Goal: Task Accomplishment & Management: Manage account settings

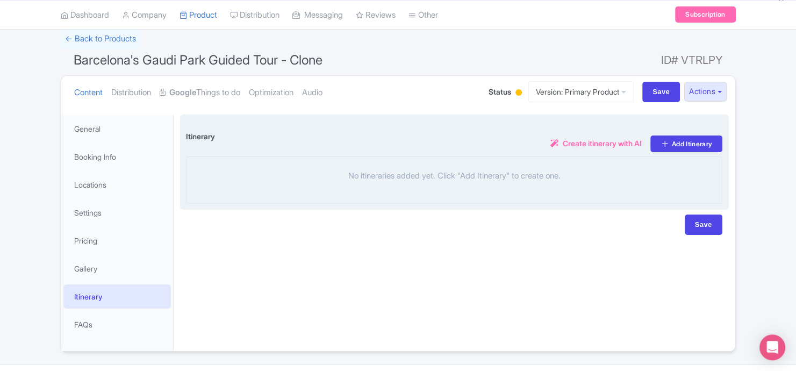
scroll to position [99, 0]
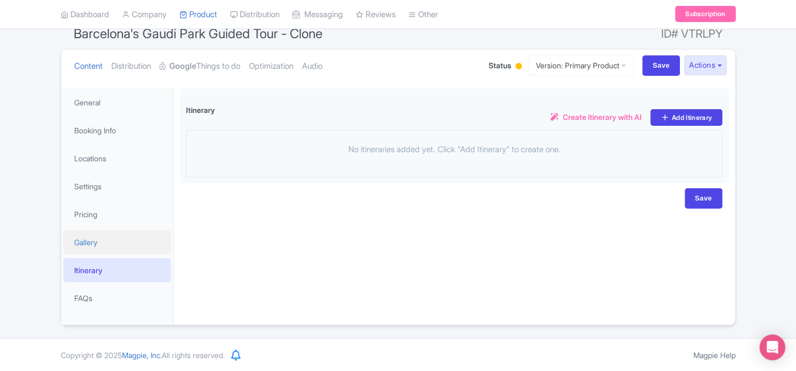
click at [134, 252] on link "Gallery" at bounding box center [116, 242] width 107 height 24
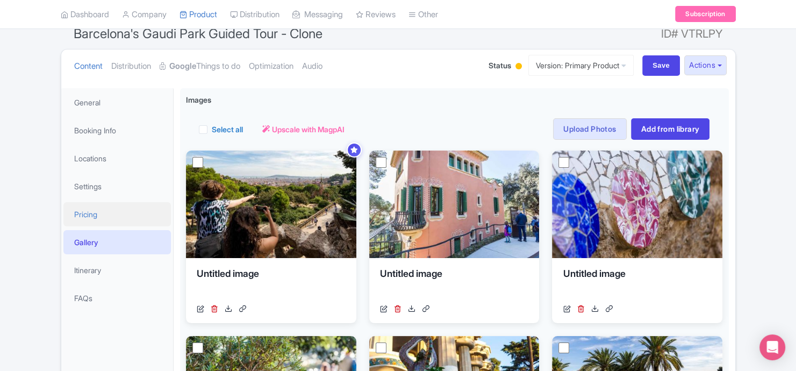
click at [147, 216] on link "Pricing" at bounding box center [116, 214] width 107 height 24
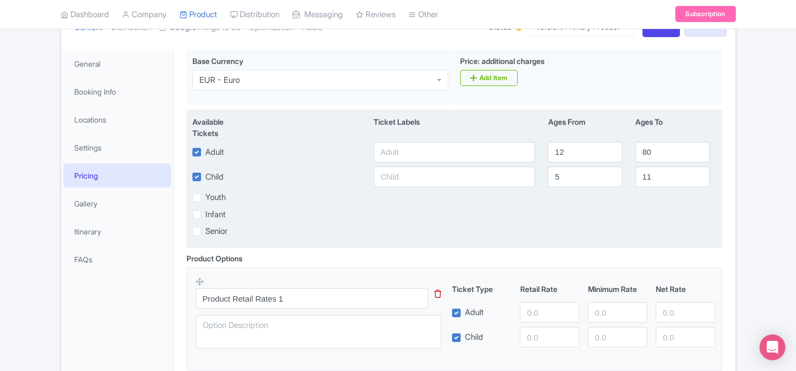
scroll to position [171, 0]
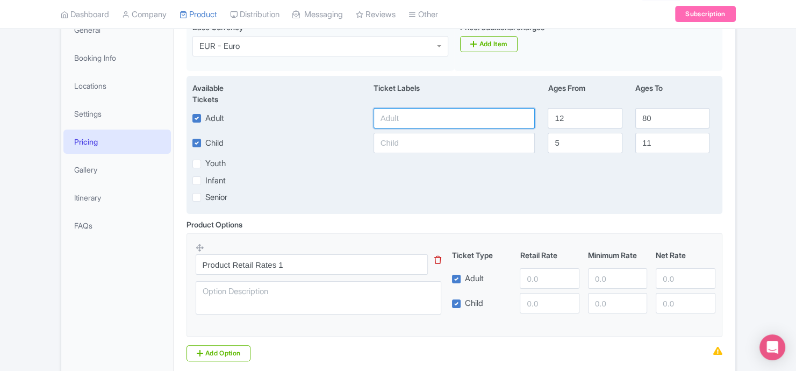
click at [415, 118] on input "text" at bounding box center [455, 118] width 162 height 20
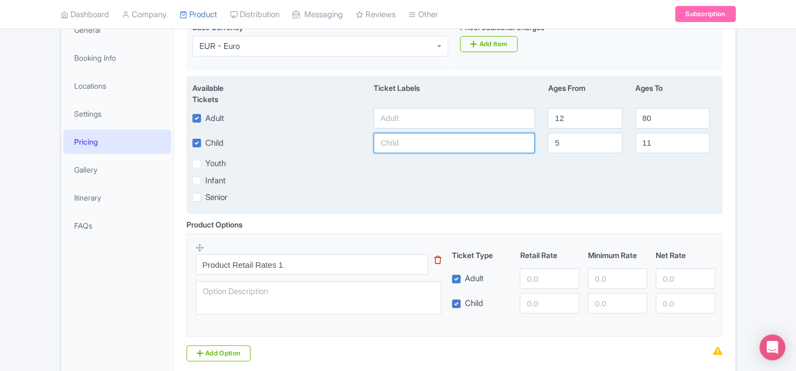
click at [413, 148] on input "text" at bounding box center [455, 143] width 162 height 20
click at [408, 170] on div "Available Tickets i Ticket Labels Ages From Ages To Adult 12 80 Child 5 11 Yout…" at bounding box center [455, 145] width 536 height 138
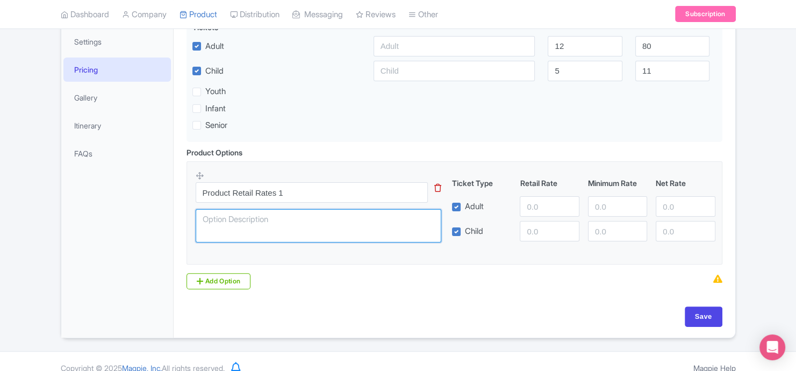
click at [333, 221] on textarea at bounding box center [319, 225] width 246 height 33
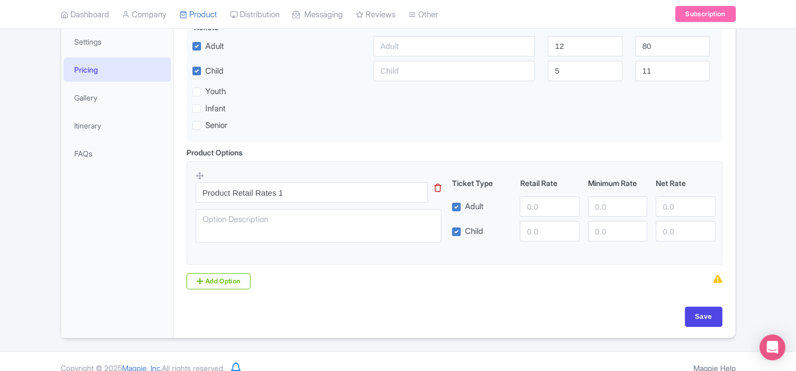
click at [466, 253] on fieldset "Product Retail Rates 1 This tip has not data. Code: tip_option_name Ticket Type…" at bounding box center [455, 212] width 536 height 103
click at [570, 206] on input "1" at bounding box center [549, 206] width 59 height 20
type input "0"
click at [568, 210] on input "0" at bounding box center [549, 206] width 59 height 20
click at [527, 255] on fieldset "Product Retail Rates 1 This tip has not data. Code: tip_option_name Ticket Type…" at bounding box center [455, 212] width 536 height 103
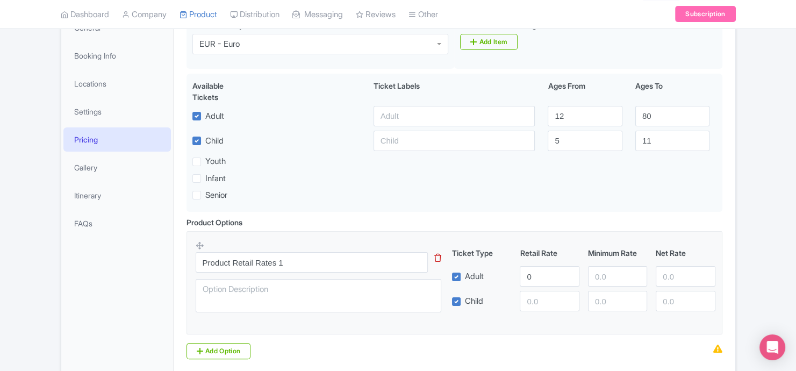
scroll to position [171, 0]
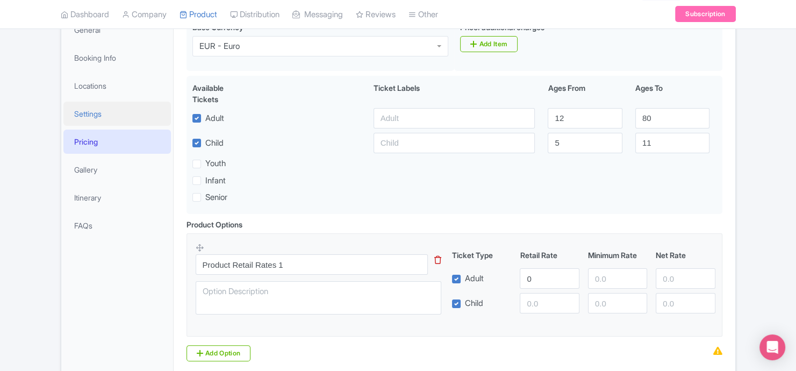
click at [149, 110] on link "Settings" at bounding box center [116, 114] width 107 height 24
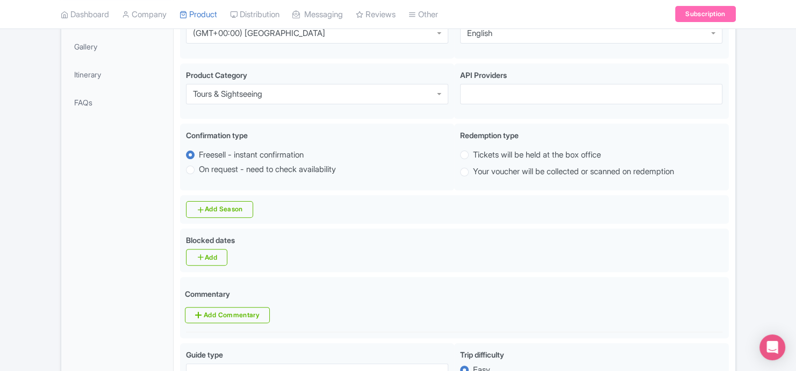
scroll to position [0, 0]
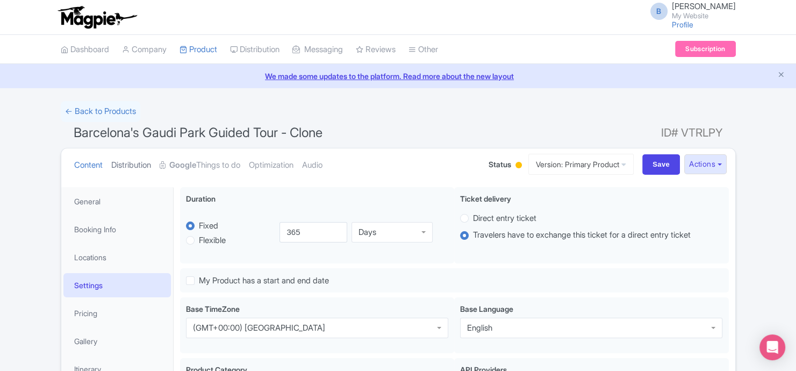
click at [149, 166] on link "Distribution" at bounding box center [131, 165] width 40 height 34
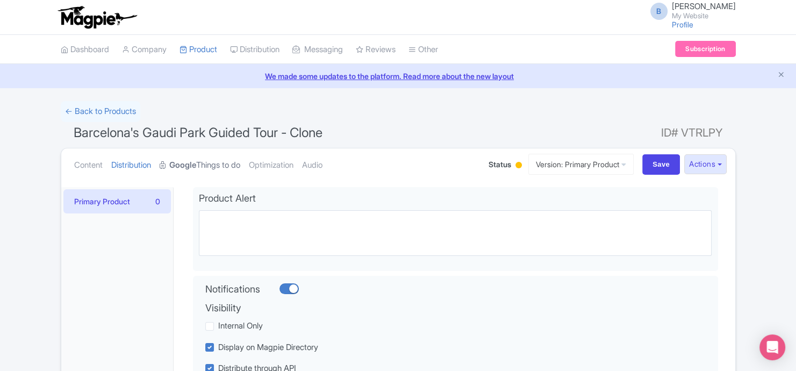
click at [224, 161] on link "Google Things to do" at bounding box center [200, 165] width 81 height 34
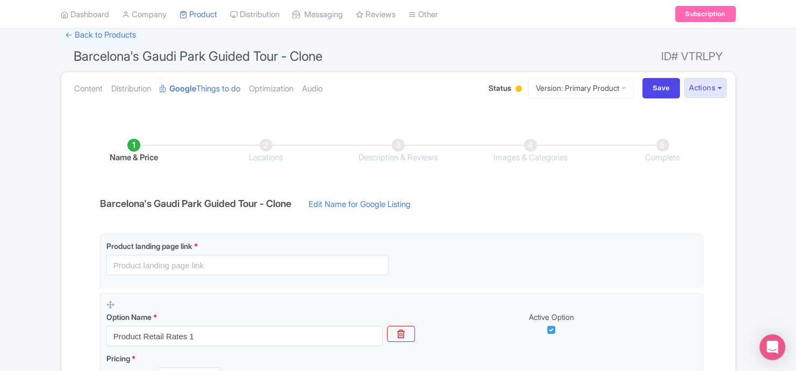
scroll to position [72, 0]
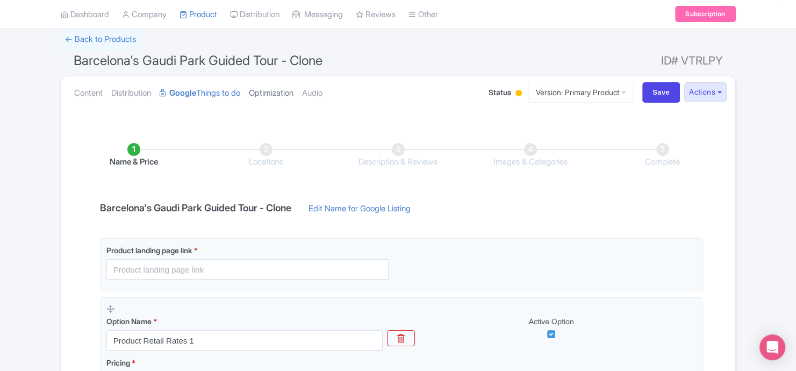
click at [293, 97] on link "Optimization" at bounding box center [271, 93] width 45 height 34
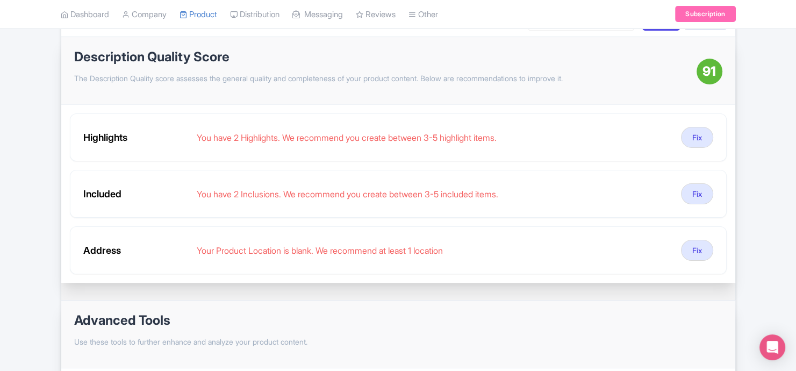
scroll to position [0, 0]
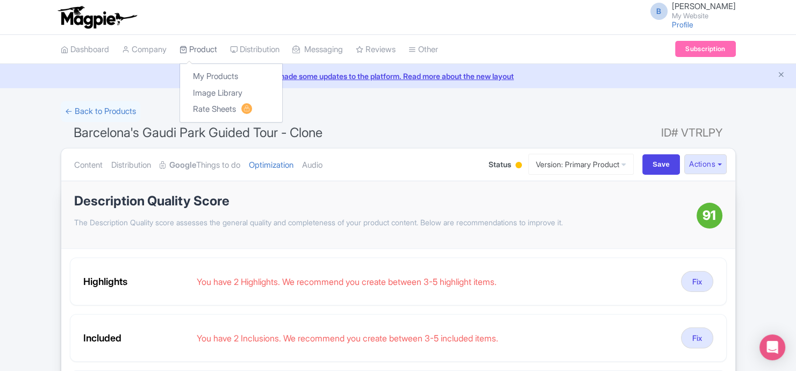
click at [202, 46] on link "Product" at bounding box center [199, 50] width 38 height 30
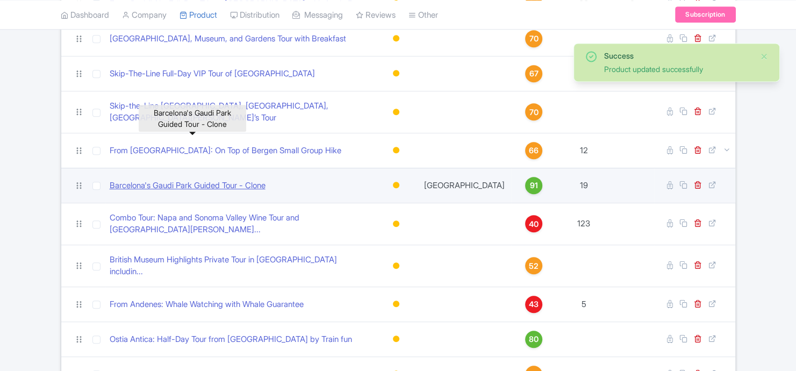
scroll to position [650, 0]
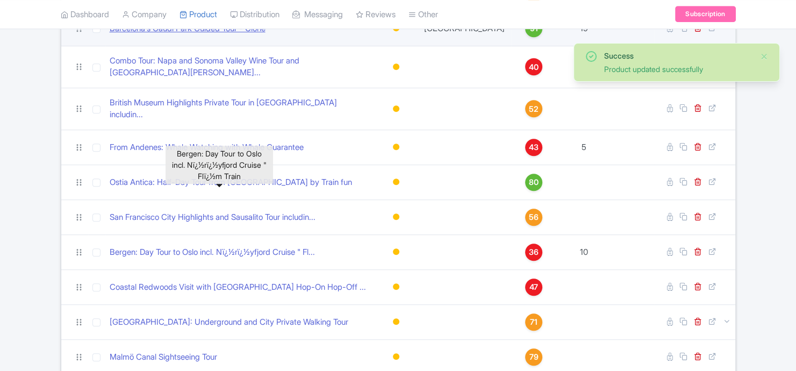
click at [195, 246] on link "Bergen: Day Tour to Oslo incl. Nï¿½rï¿½yfjord Cruise " Fl..." at bounding box center [212, 252] width 205 height 12
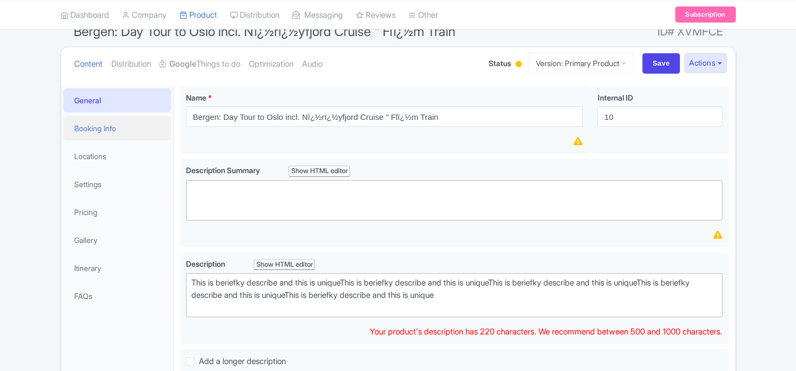
scroll to position [72, 0]
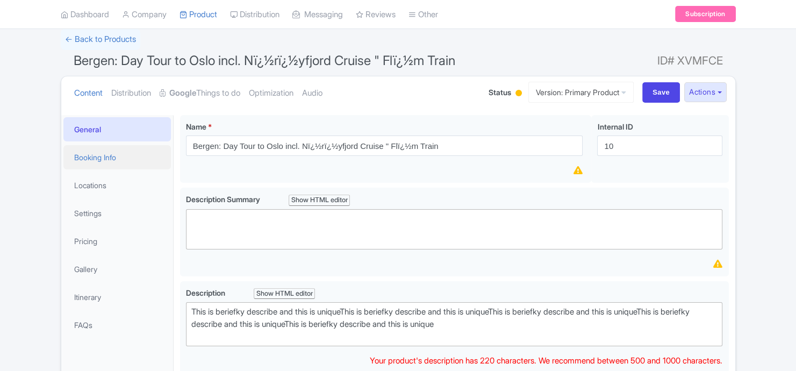
click at [110, 164] on link "Booking Info" at bounding box center [116, 157] width 107 height 24
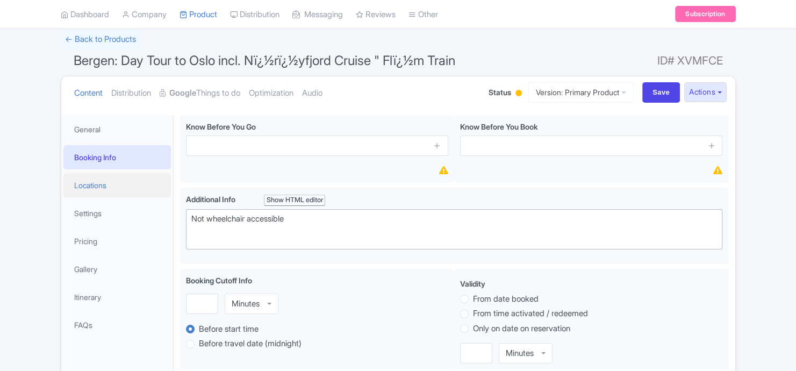
click at [116, 182] on link "Locations" at bounding box center [116, 185] width 107 height 24
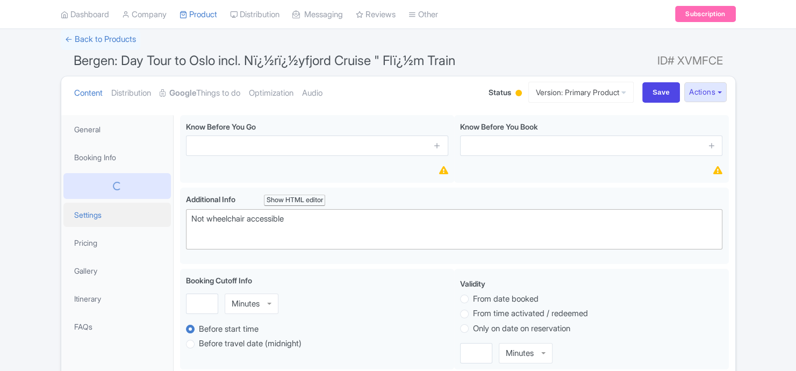
click at [118, 207] on link "Settings" at bounding box center [116, 215] width 107 height 24
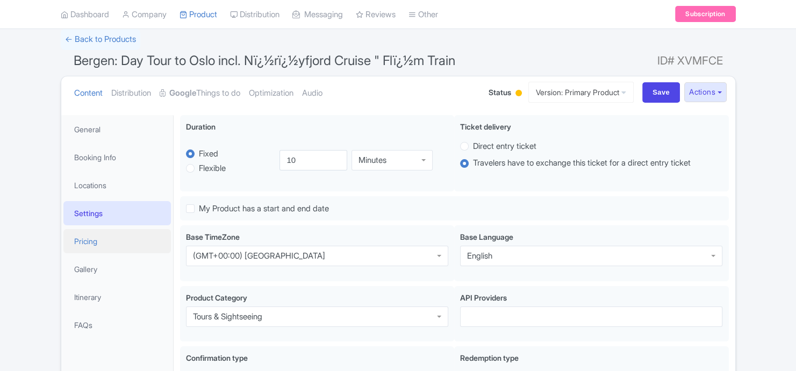
click at [121, 236] on link "Pricing" at bounding box center [116, 241] width 107 height 24
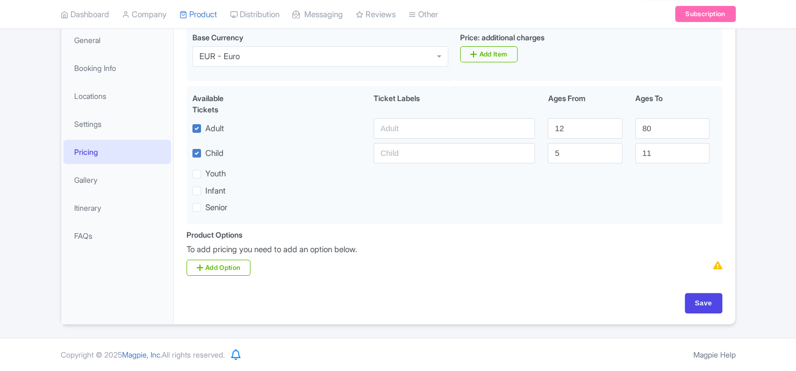
scroll to position [0, 0]
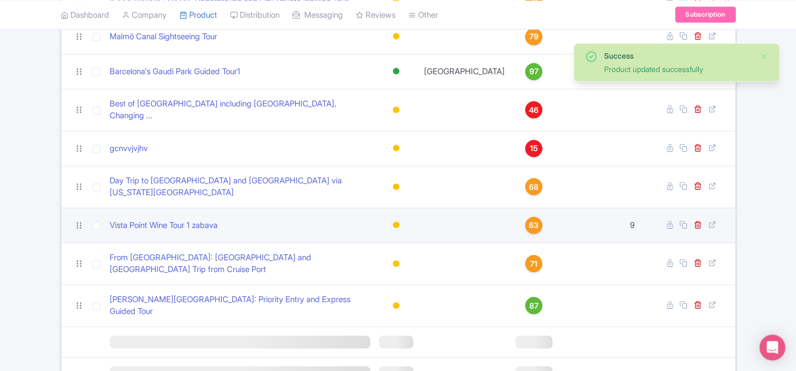
scroll to position [976, 0]
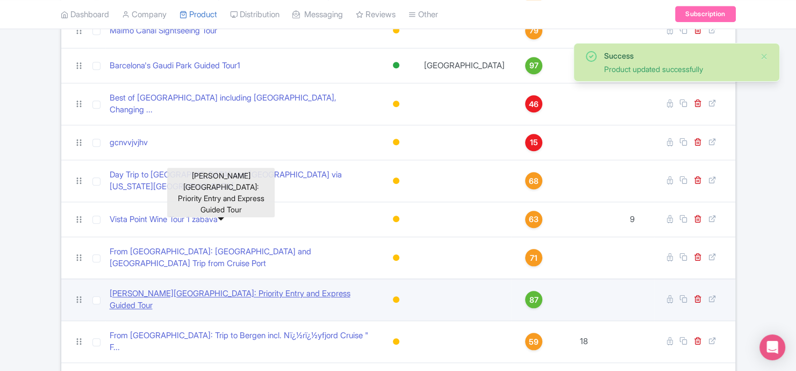
click at [200, 288] on link "[PERSON_NAME][GEOGRAPHIC_DATA]: Priority Entry and Express Guided Tour" at bounding box center [240, 300] width 261 height 24
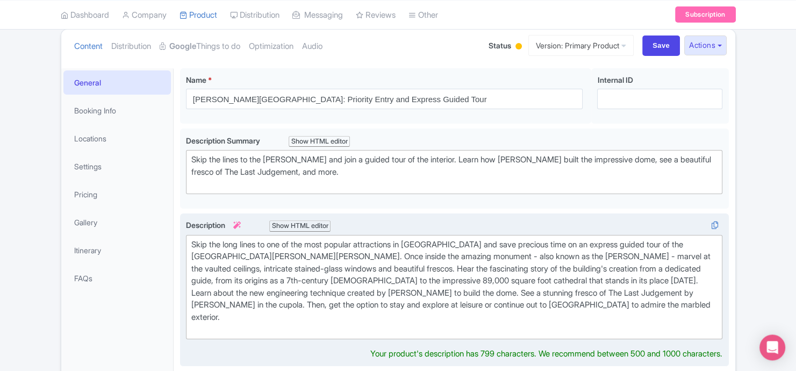
scroll to position [114, 0]
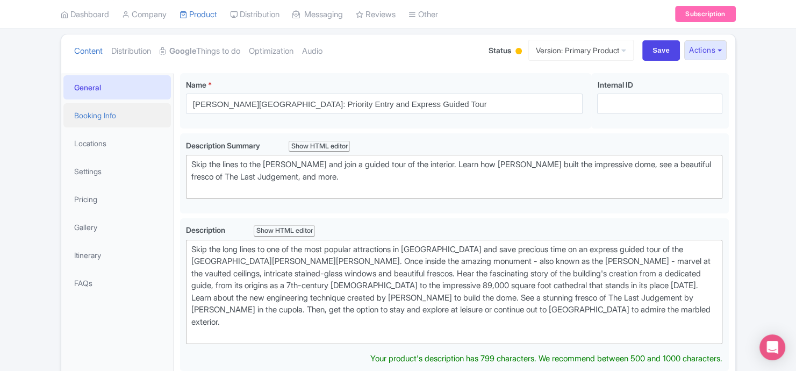
click at [130, 123] on link "Booking Info" at bounding box center [116, 115] width 107 height 24
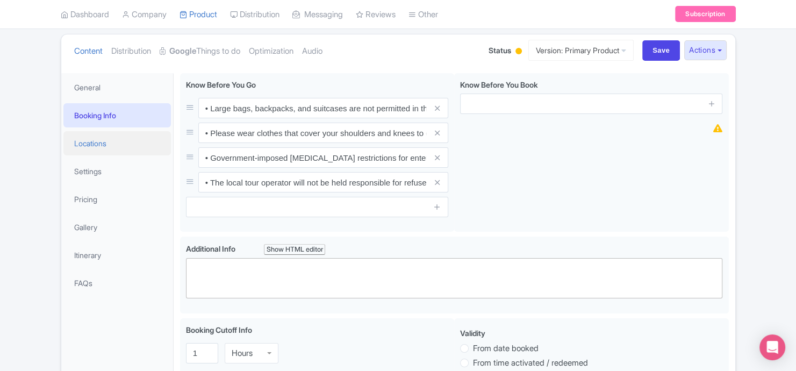
click at [103, 143] on link "Locations" at bounding box center [116, 143] width 107 height 24
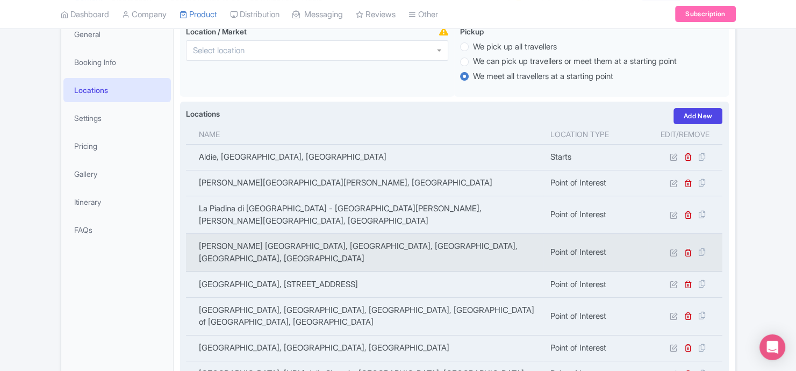
scroll to position [215, 0]
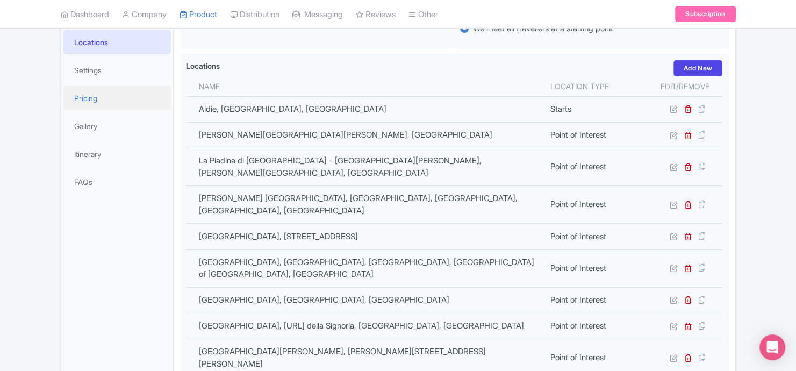
click at [121, 87] on link "Pricing" at bounding box center [116, 98] width 107 height 24
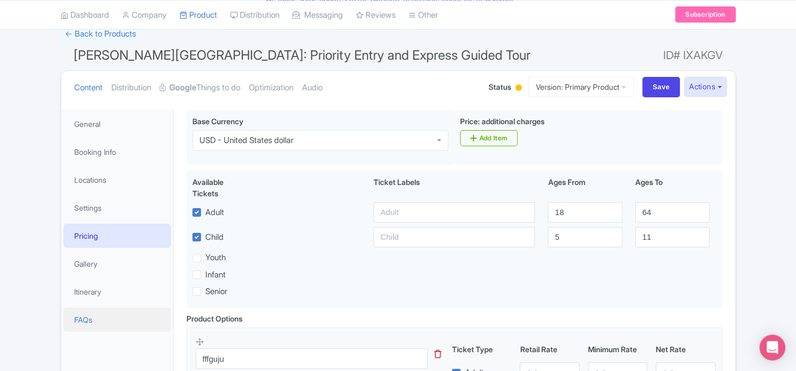
scroll to position [144, 0]
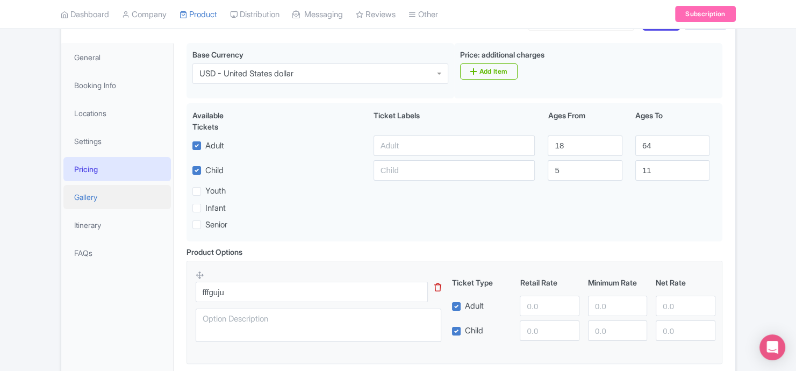
click at [111, 202] on link "Gallery" at bounding box center [116, 197] width 107 height 24
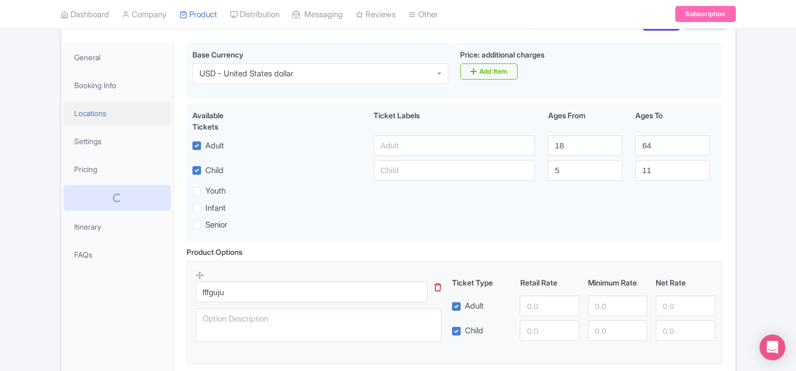
scroll to position [99, 0]
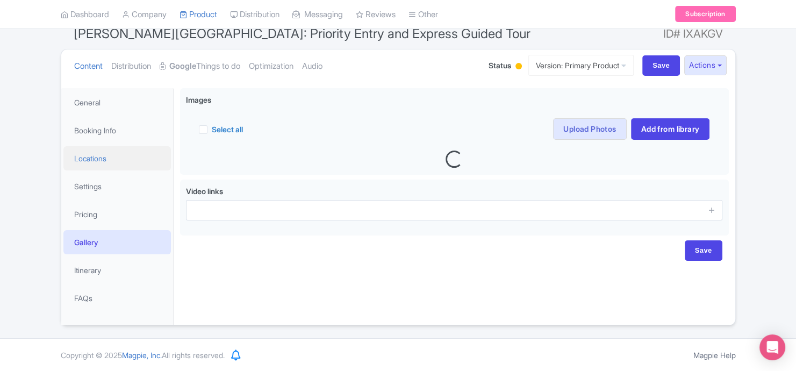
click at [125, 162] on link "Locations" at bounding box center [116, 158] width 107 height 24
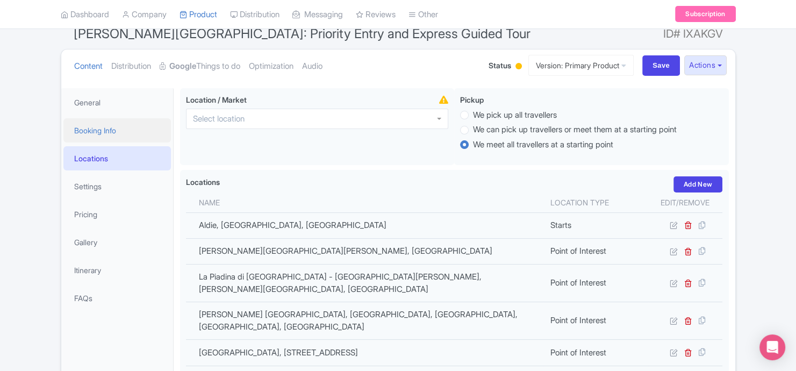
click at [135, 137] on link "Booking Info" at bounding box center [116, 130] width 107 height 24
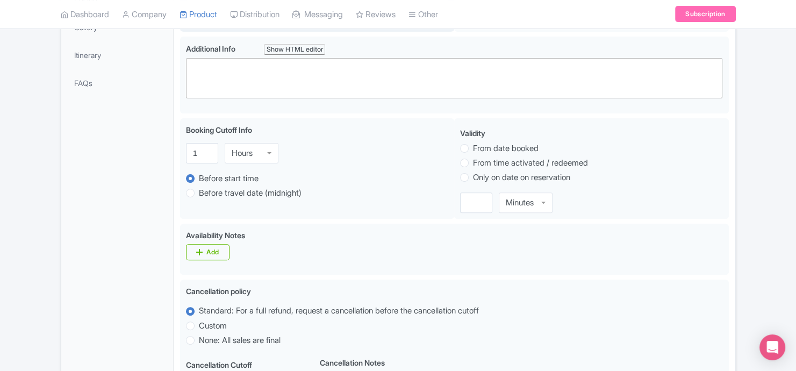
scroll to position [0, 0]
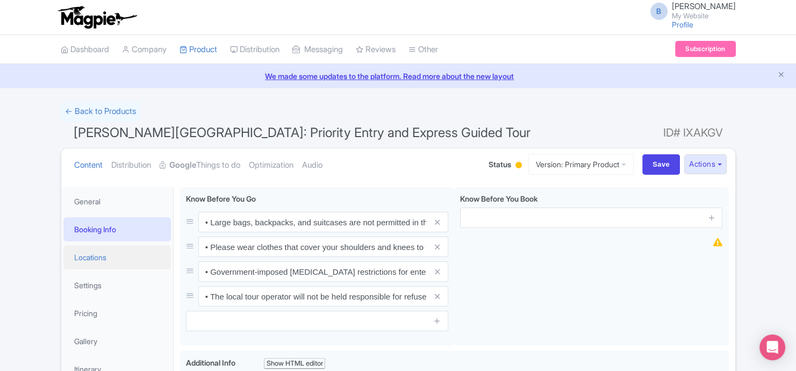
drag, startPoint x: 112, startPoint y: 252, endPoint x: 117, endPoint y: 249, distance: 5.8
click at [115, 250] on link "Locations" at bounding box center [116, 257] width 107 height 24
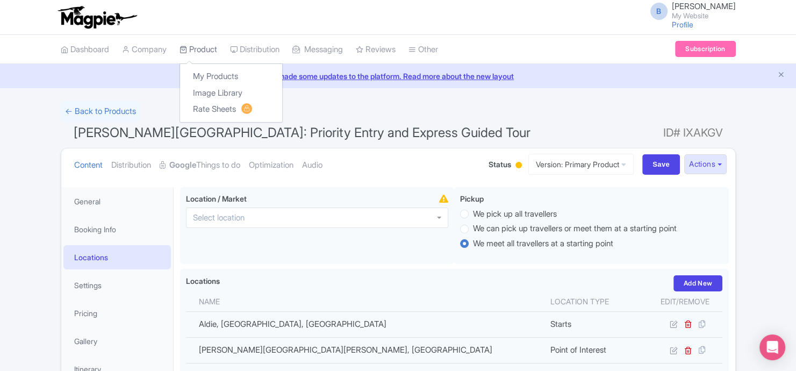
click at [216, 51] on link "Product" at bounding box center [199, 50] width 38 height 30
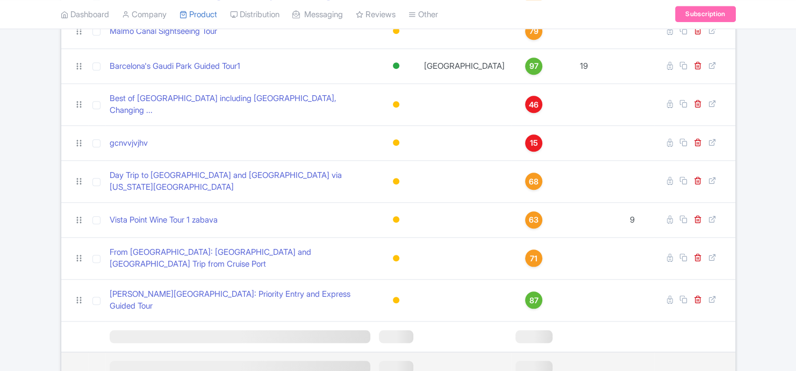
scroll to position [976, 0]
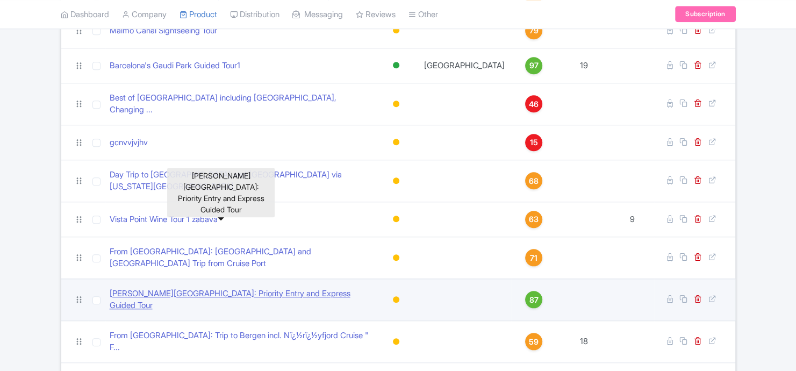
click at [201, 288] on link "[PERSON_NAME][GEOGRAPHIC_DATA]: Priority Entry and Express Guided Tour" at bounding box center [240, 300] width 261 height 24
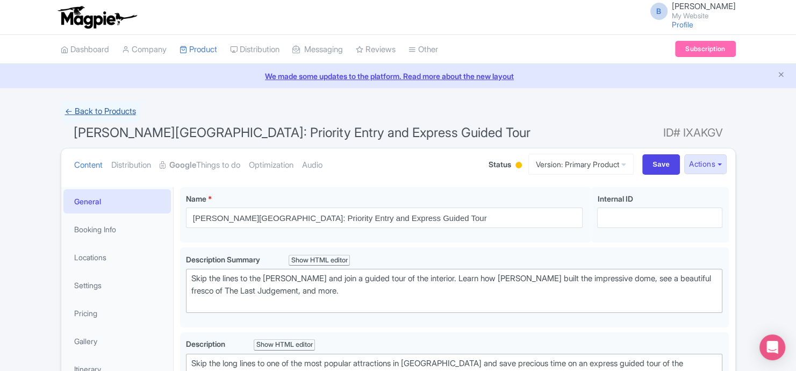
click at [81, 112] on link "← Back to Products" at bounding box center [101, 111] width 80 height 21
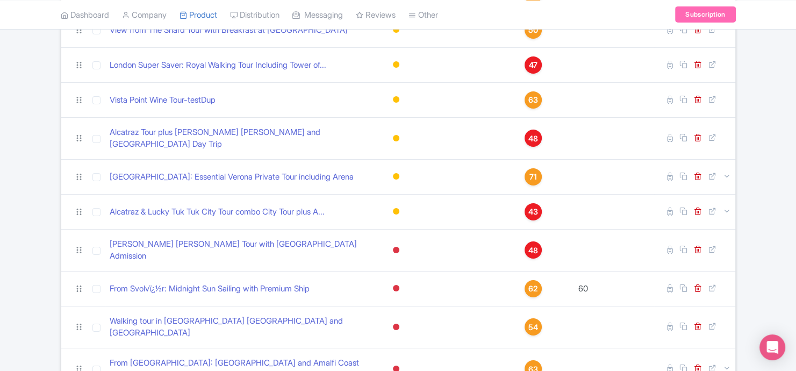
scroll to position [3644, 0]
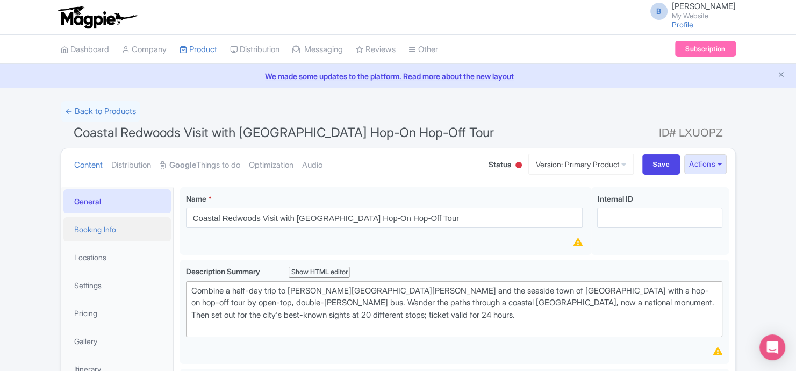
click at [133, 223] on link "Booking Info" at bounding box center [116, 229] width 107 height 24
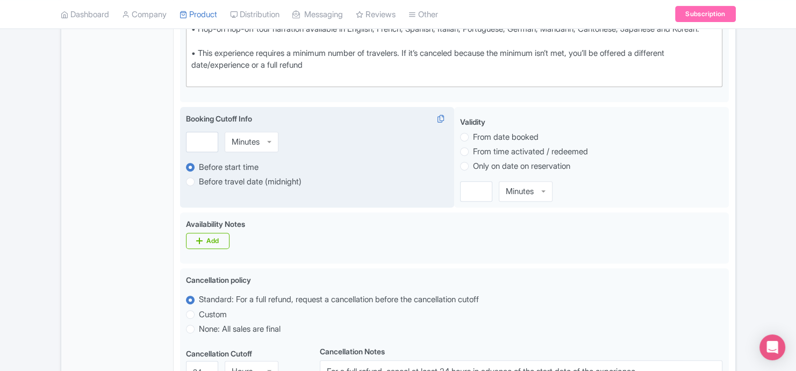
scroll to position [94, 0]
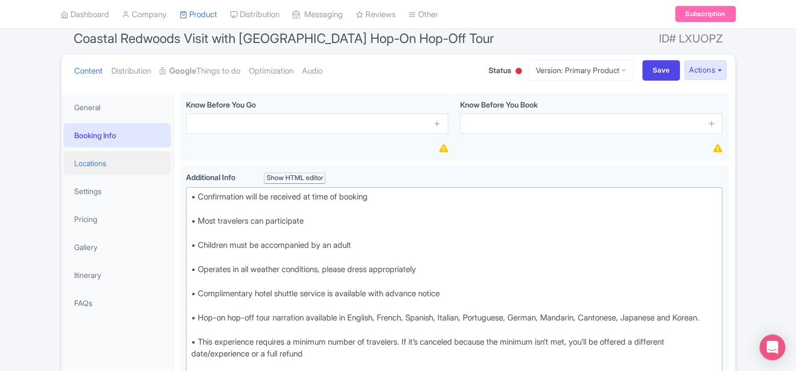
click at [134, 162] on link "Locations" at bounding box center [116, 163] width 107 height 24
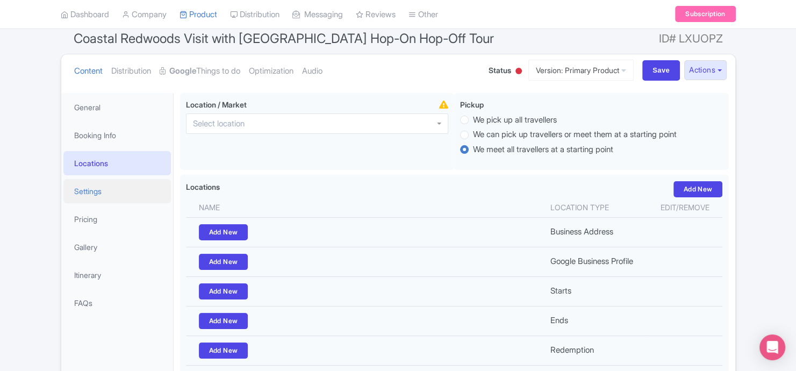
click at [126, 195] on link "Settings" at bounding box center [116, 191] width 107 height 24
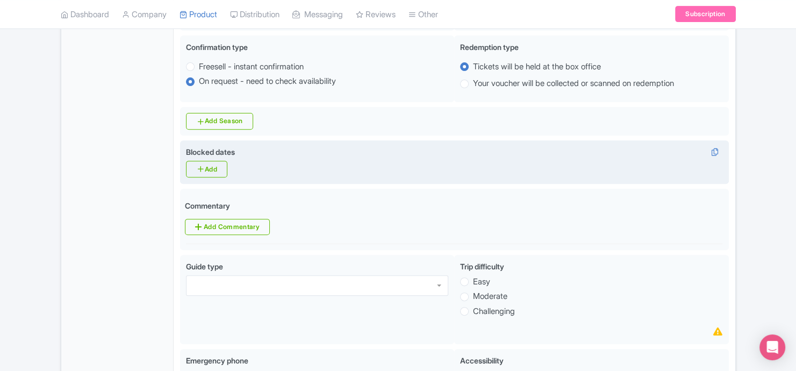
scroll to position [311, 0]
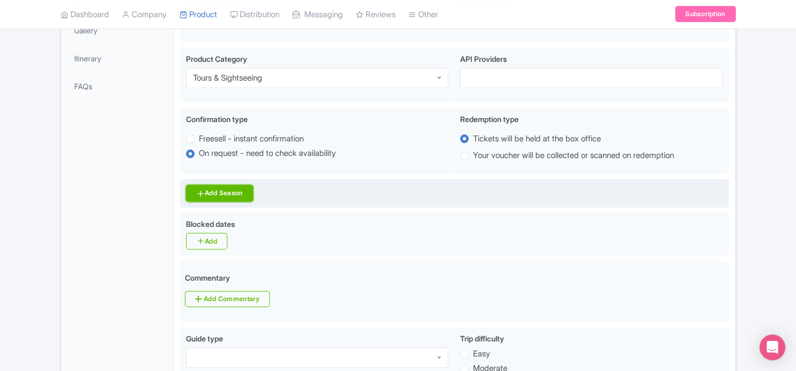
click at [235, 197] on link "Add Season" at bounding box center [219, 193] width 67 height 17
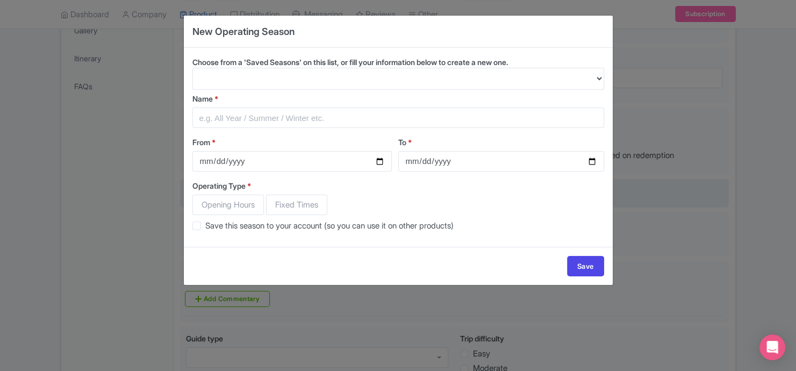
click at [659, 86] on div "New Operating Season Choose from a 'Saved Seasons' on this list, or fill your i…" at bounding box center [398, 185] width 796 height 371
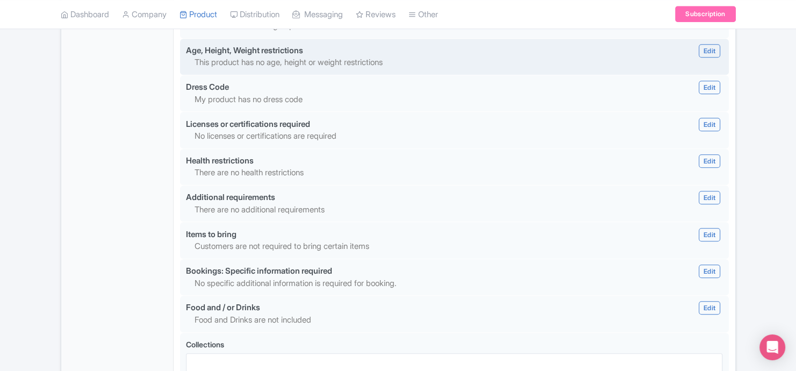
scroll to position [969, 0]
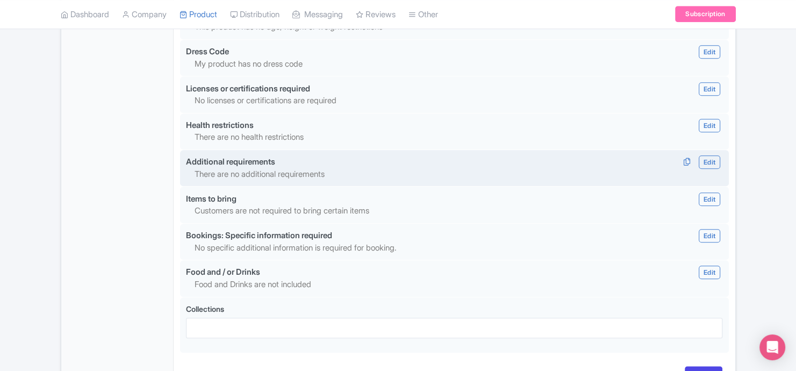
click at [259, 166] on div "Additional requirements" at bounding box center [230, 162] width 89 height 12
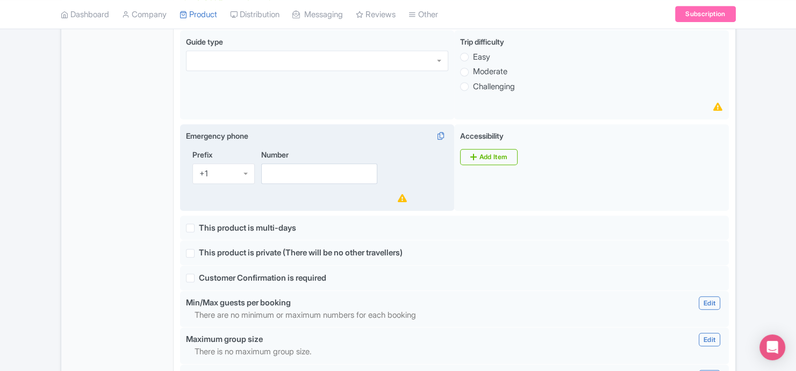
scroll to position [246, 0]
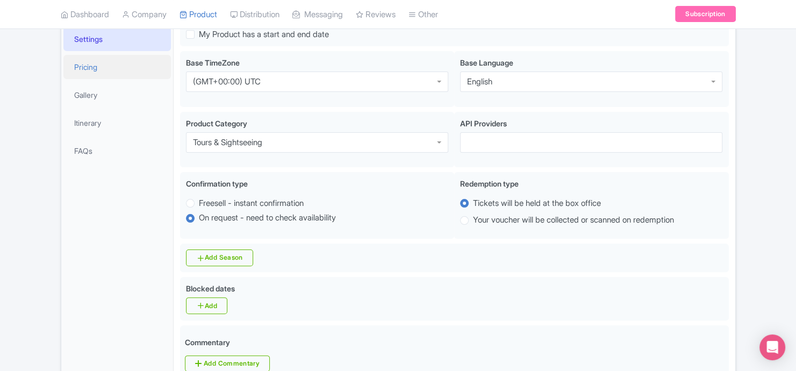
click at [105, 58] on link "Pricing" at bounding box center [116, 67] width 107 height 24
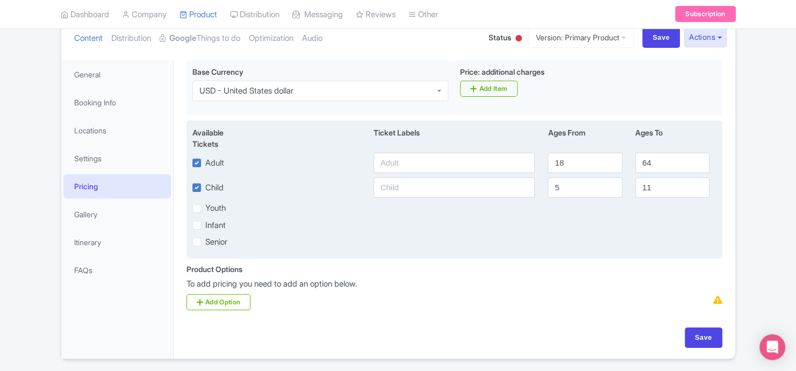
scroll to position [90, 0]
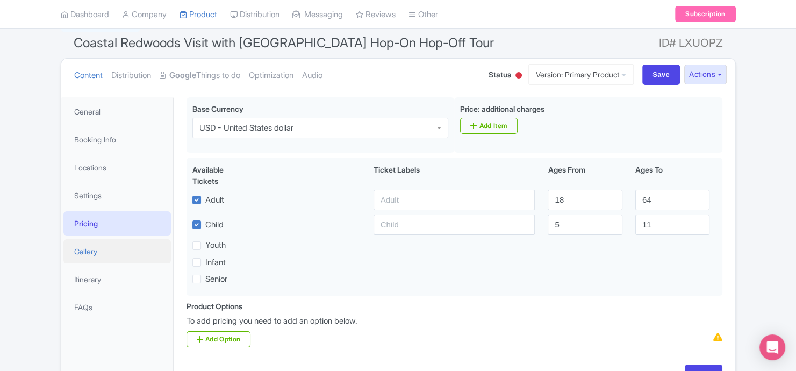
click at [114, 254] on link "Gallery" at bounding box center [116, 251] width 107 height 24
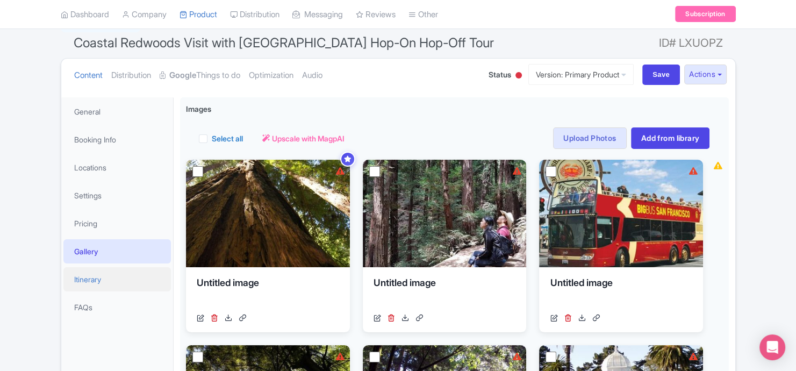
click at [116, 274] on link "Itinerary" at bounding box center [116, 279] width 107 height 24
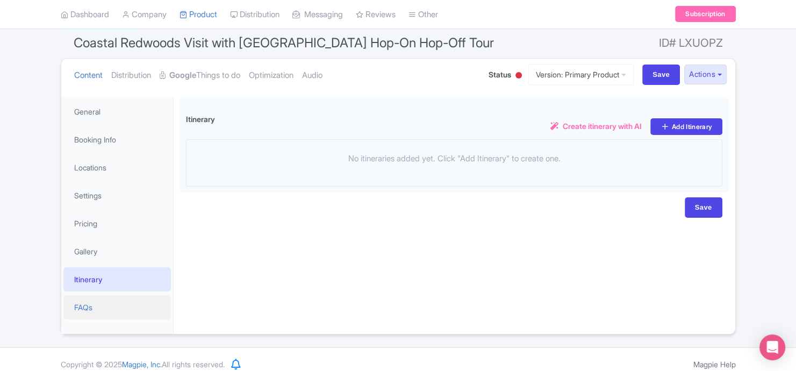
click at [116, 310] on link "FAQs" at bounding box center [116, 307] width 107 height 24
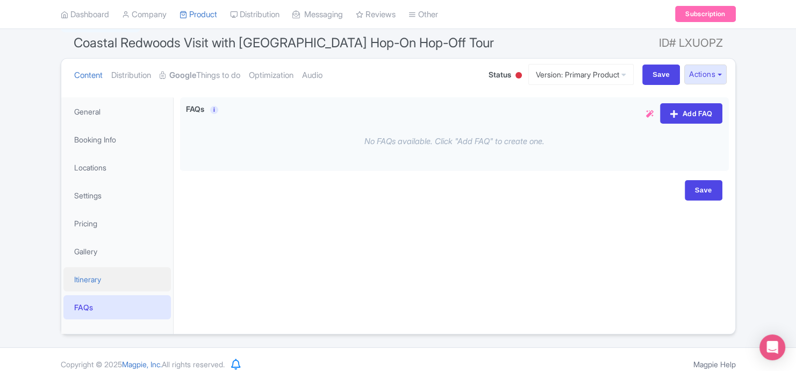
click at [139, 268] on link "Itinerary" at bounding box center [116, 279] width 107 height 24
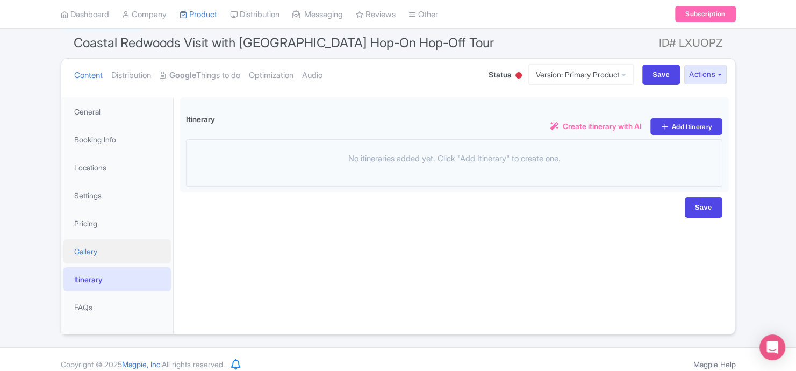
click at [139, 252] on link "Gallery" at bounding box center [116, 251] width 107 height 24
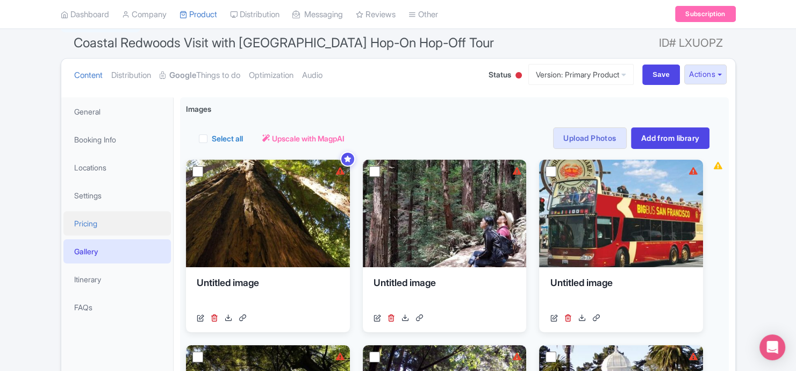
click at [136, 224] on link "Pricing" at bounding box center [116, 223] width 107 height 24
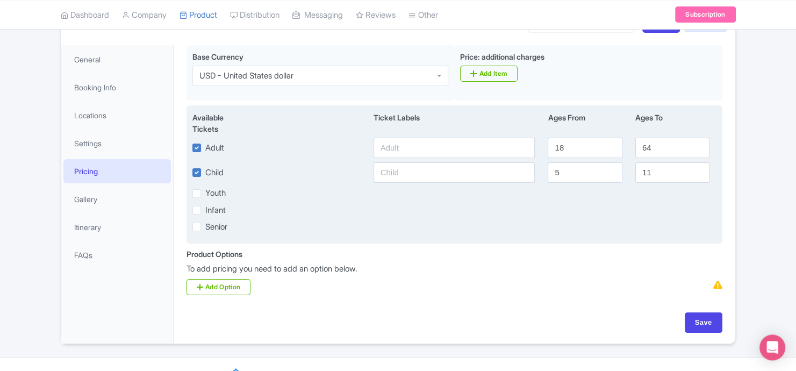
scroll to position [162, 0]
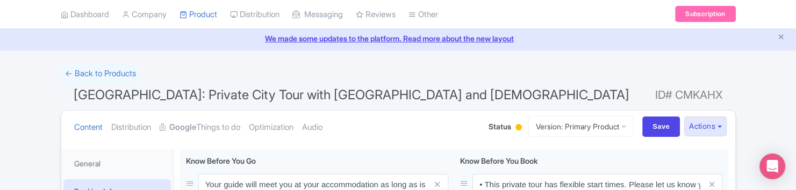
scroll to position [72, 0]
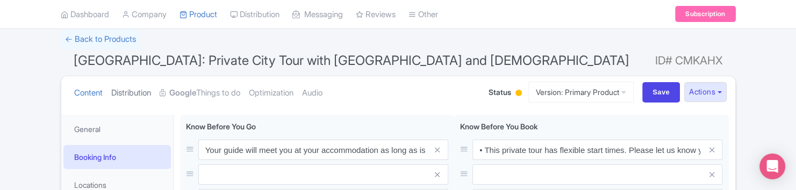
click at [137, 95] on link "Distribution" at bounding box center [131, 93] width 40 height 34
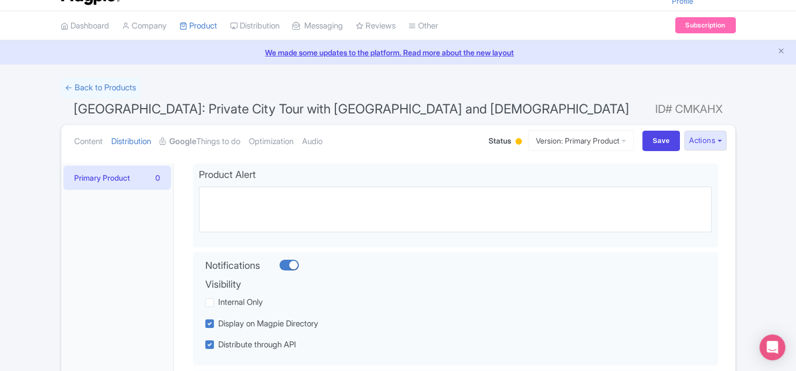
scroll to position [0, 0]
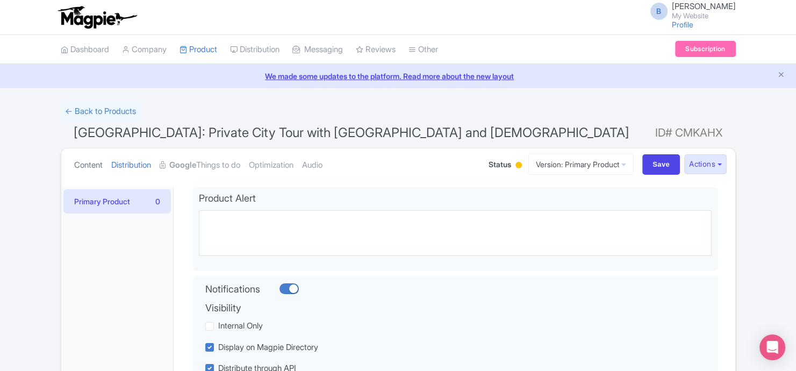
click at [92, 157] on link "Content" at bounding box center [88, 165] width 28 height 34
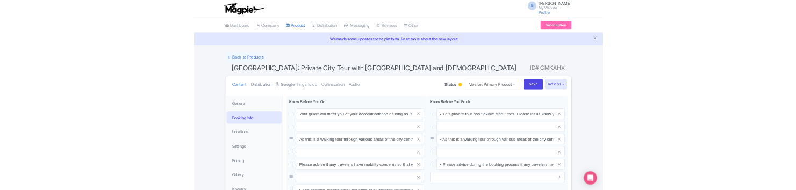
scroll to position [72, 0]
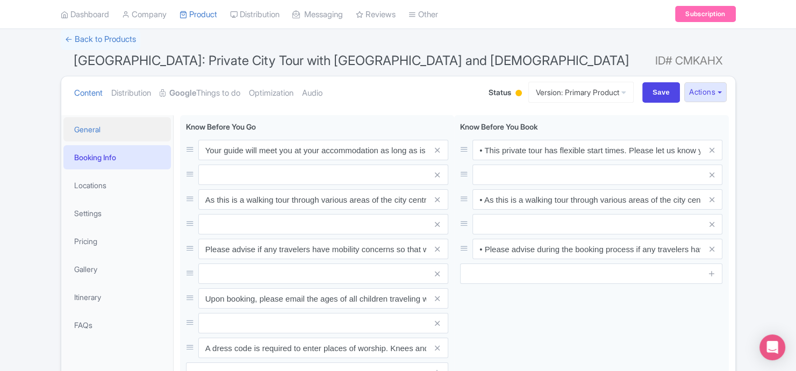
click at [124, 130] on link "General" at bounding box center [116, 129] width 107 height 24
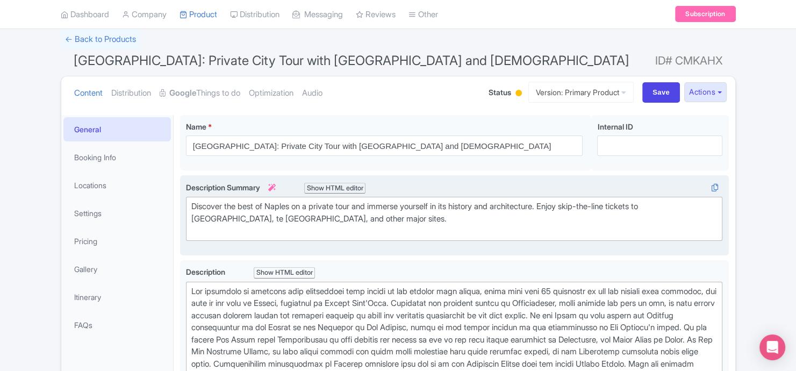
type trix-editor "<div>Our itinerary to discover this fascinating city begins in the ancient city…"
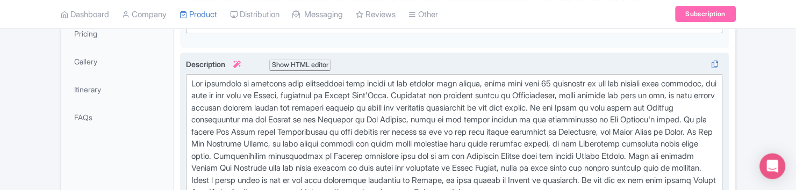
scroll to position [289, 0]
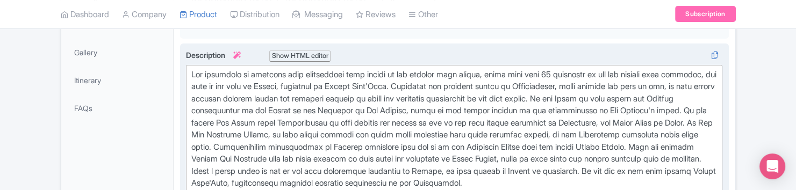
click at [418, 49] on label "Description i Show HTML editor" at bounding box center [454, 55] width 537 height 12
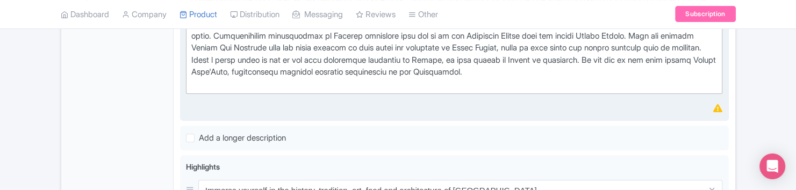
scroll to position [433, 0]
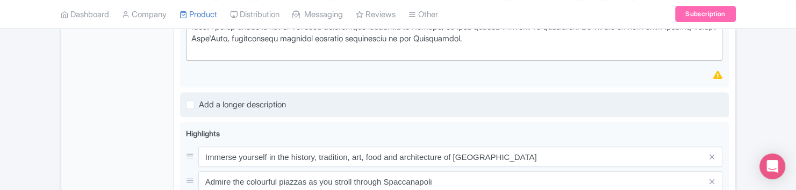
click at [319, 106] on div "Add a longer description" at bounding box center [454, 104] width 537 height 12
click at [199, 104] on label "Add a longer description" at bounding box center [242, 105] width 87 height 12
click at [199, 104] on input "Add a longer description" at bounding box center [202, 101] width 7 height 7
checkbox input "true"
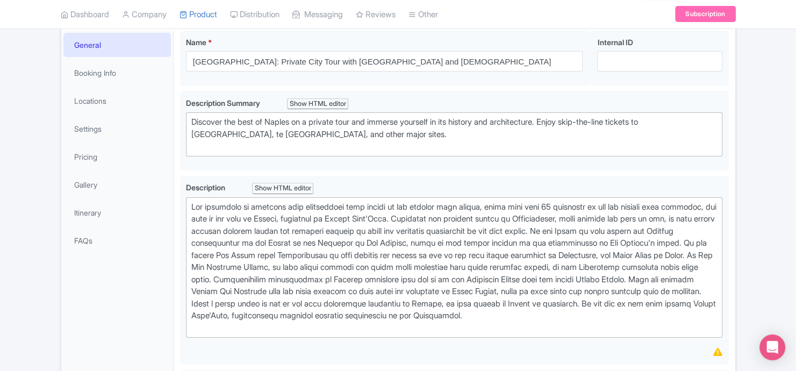
scroll to position [0, 0]
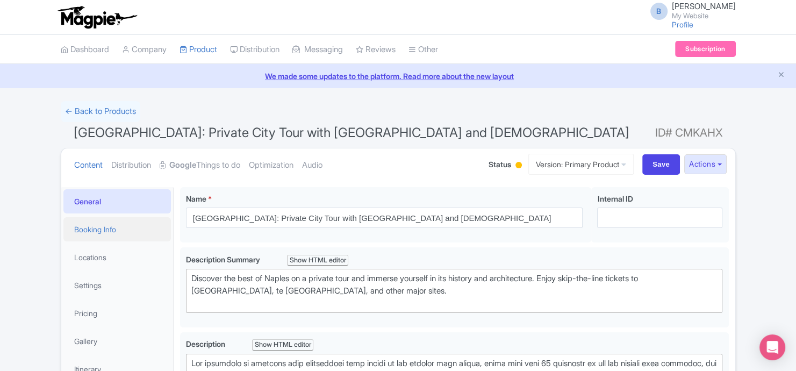
click at [141, 227] on link "Booking Info" at bounding box center [116, 229] width 107 height 24
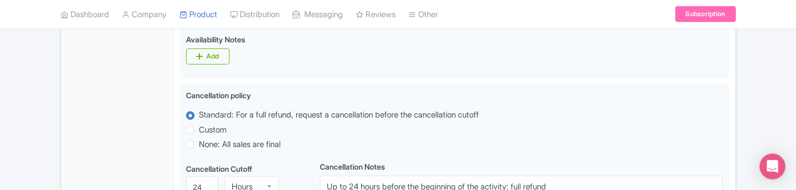
scroll to position [505, 0]
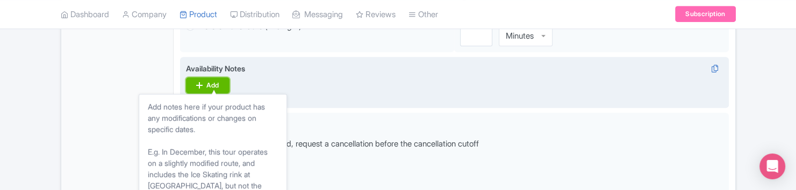
click at [211, 82] on div "Add" at bounding box center [212, 85] width 12 height 9
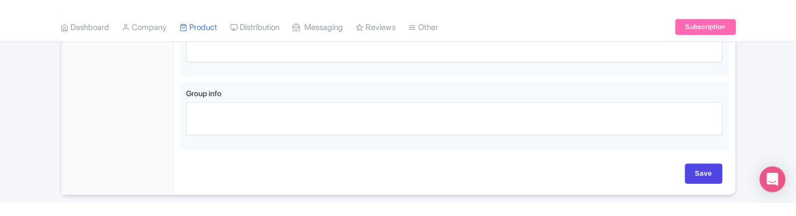
scroll to position [914, 0]
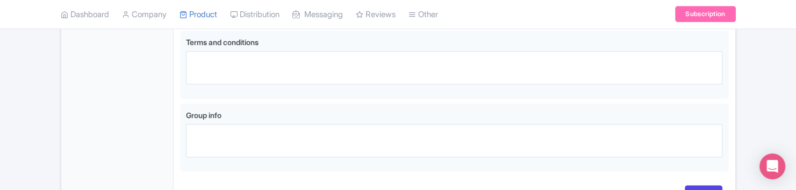
click at [252, 122] on div "Group info" at bounding box center [454, 134] width 537 height 48
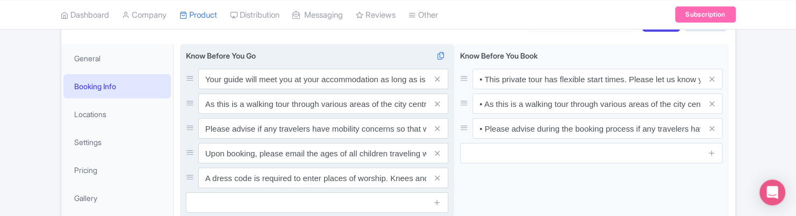
scroll to position [144, 0]
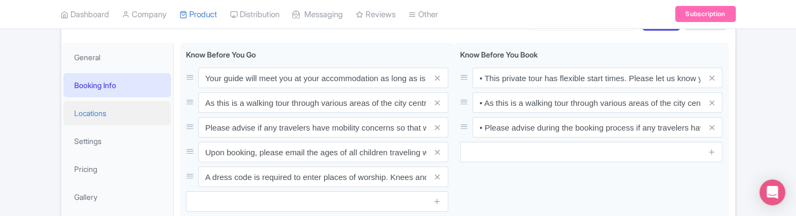
click at [132, 117] on link "Locations" at bounding box center [116, 113] width 107 height 24
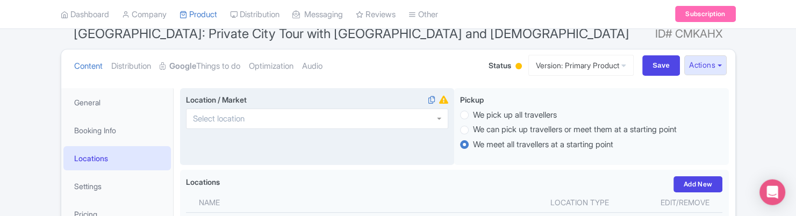
scroll to position [72, 0]
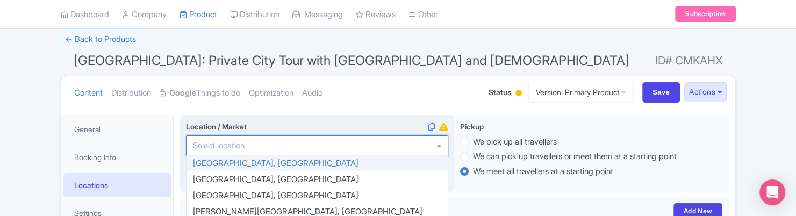
click at [421, 145] on div at bounding box center [317, 145] width 262 height 20
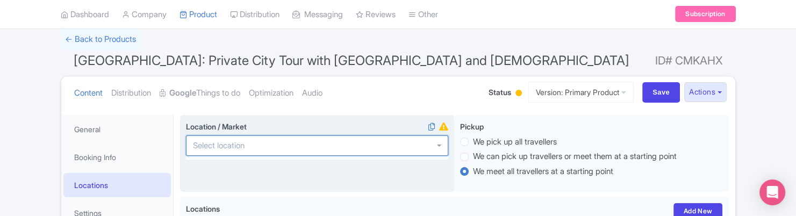
click at [421, 145] on div at bounding box center [317, 145] width 262 height 20
click at [404, 147] on div at bounding box center [317, 145] width 262 height 20
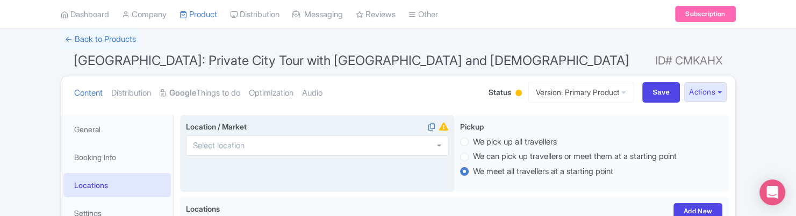
click at [345, 124] on label "Location / Market i" at bounding box center [317, 126] width 262 height 11
click at [251, 141] on input "Location / Market i" at bounding box center [222, 146] width 58 height 10
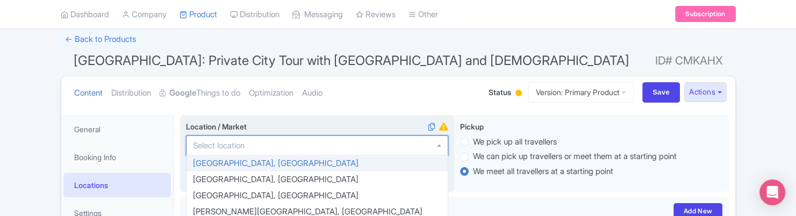
click at [348, 122] on label "Location / Market i" at bounding box center [317, 126] width 262 height 11
click at [251, 141] on input "Location / Market i" at bounding box center [222, 146] width 58 height 10
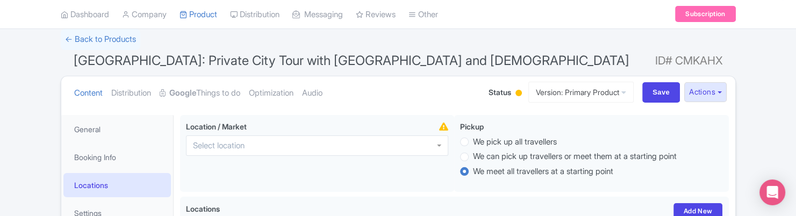
click at [427, 97] on ul "Content Distribution Google Things to do Optimization Audio" at bounding box center [271, 92] width 402 height 33
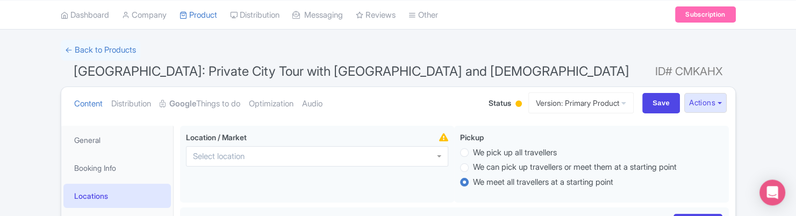
scroll to position [144, 0]
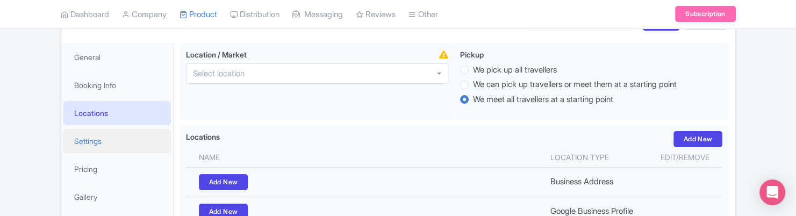
click at [101, 137] on link "Settings" at bounding box center [116, 141] width 107 height 24
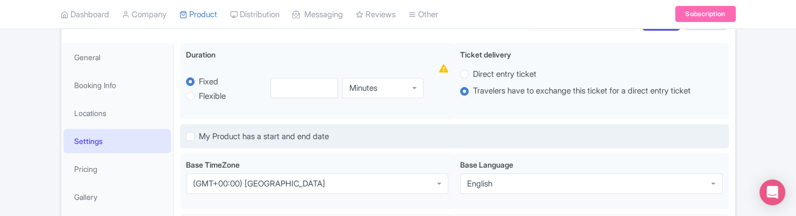
click at [199, 137] on label "My Product has a start and end date" at bounding box center [264, 137] width 130 height 12
click at [199, 137] on input "My Product has a start and end date" at bounding box center [202, 133] width 7 height 7
checkbox input "true"
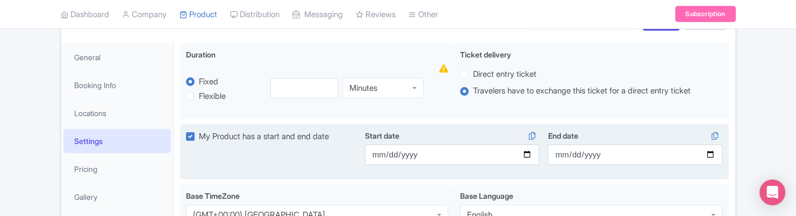
click at [199, 136] on label "My Product has a start and end date" at bounding box center [264, 137] width 130 height 12
click at [199, 136] on input "My Product has a start and end date" at bounding box center [202, 133] width 7 height 7
checkbox input "false"
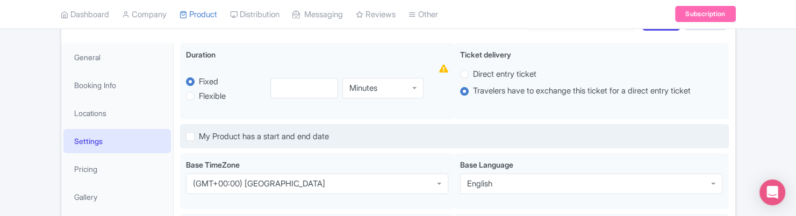
click at [199, 135] on label "My Product has a start and end date" at bounding box center [264, 137] width 130 height 12
click at [199, 135] on input "My Product has a start and end date" at bounding box center [202, 133] width 7 height 7
checkbox input "true"
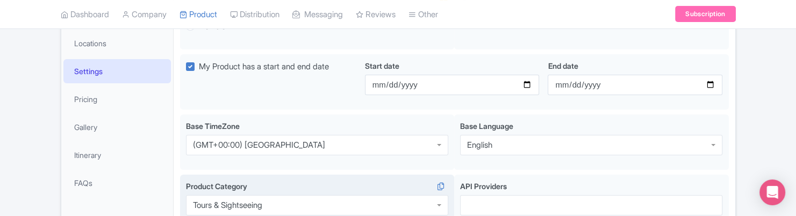
scroll to position [217, 0]
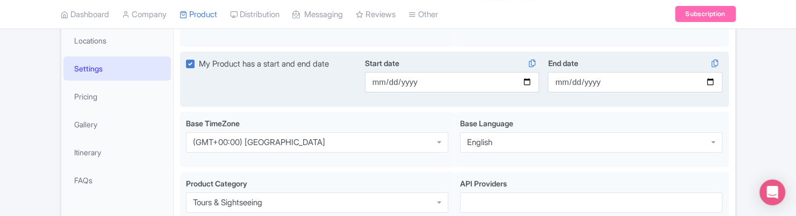
click at [199, 66] on label "My Product has a start and end date" at bounding box center [264, 64] width 130 height 12
click at [199, 64] on input "My Product has a start and end date" at bounding box center [202, 61] width 7 height 7
checkbox input "false"
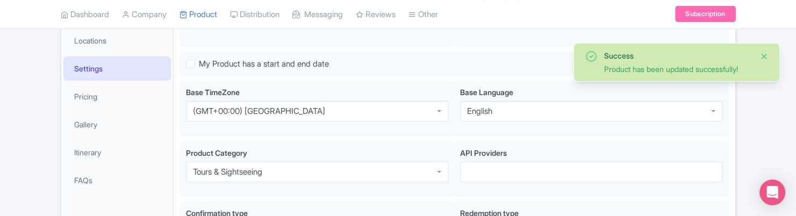
click at [764, 57] on button "Close" at bounding box center [764, 56] width 9 height 13
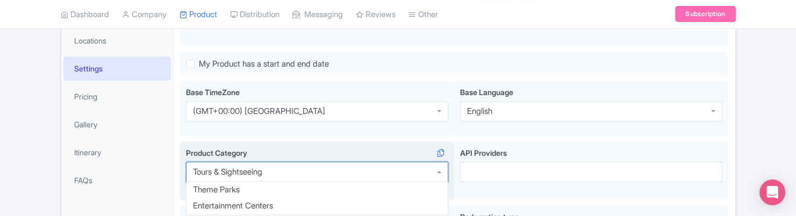
click at [341, 180] on div "Tours & Sightseeing" at bounding box center [317, 172] width 262 height 20
click at [346, 175] on div "Tours & Sightseeing" at bounding box center [317, 172] width 262 height 20
click at [403, 153] on div "Product Category Tours & Sightseeing Tours & Sightseeing Theme Parks Entertainm…" at bounding box center [317, 166] width 262 height 39
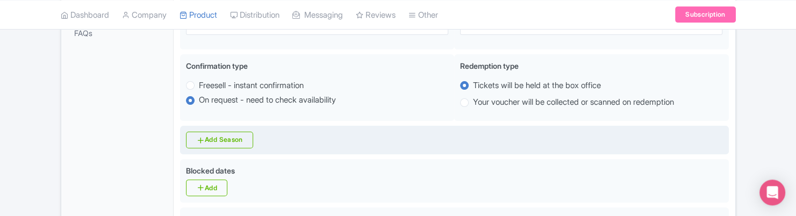
scroll to position [361, 0]
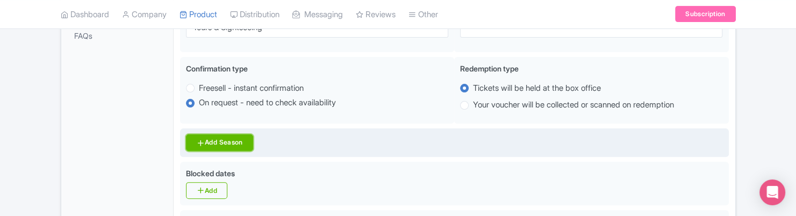
click at [236, 144] on link "Add Season" at bounding box center [219, 142] width 67 height 17
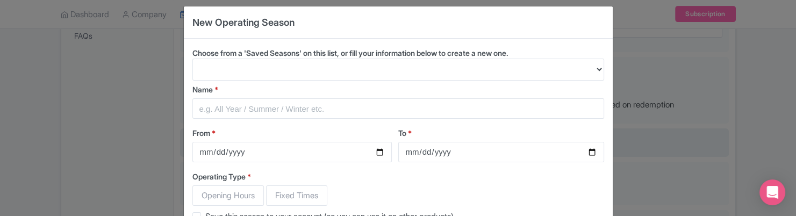
scroll to position [0, 0]
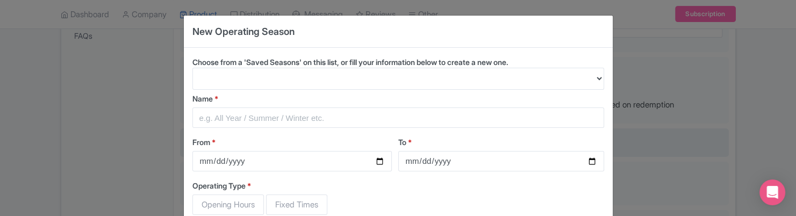
click at [668, 49] on div "New Operating Season Choose from a 'Saved Seasons' on this list, or fill your i…" at bounding box center [398, 108] width 796 height 216
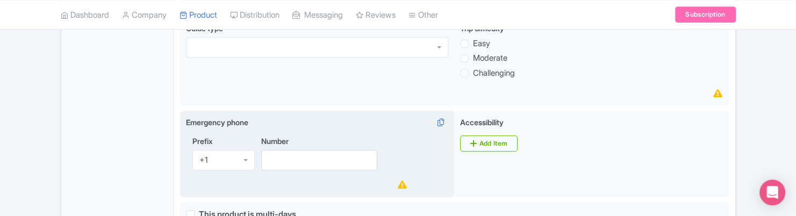
scroll to position [578, 0]
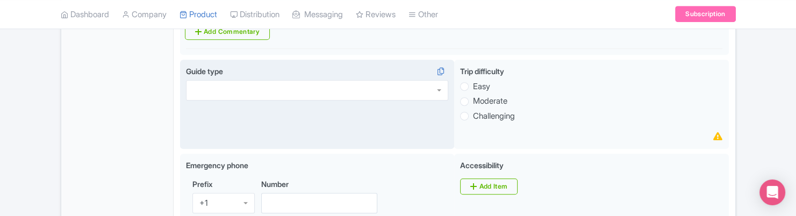
click at [376, 91] on div at bounding box center [317, 90] width 262 height 20
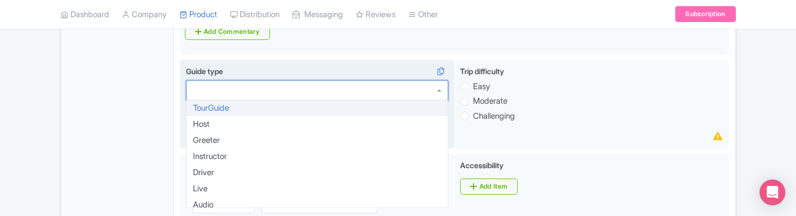
click at [376, 91] on div at bounding box center [317, 90] width 262 height 20
click at [75, 139] on div "General Booking Info Locations Settings Pricing Gallery Itinerary FAQs" at bounding box center [117, 198] width 112 height 1179
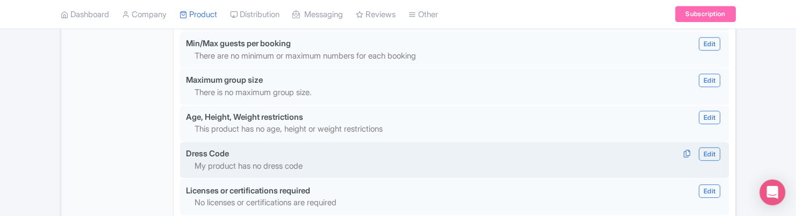
scroll to position [722, 0]
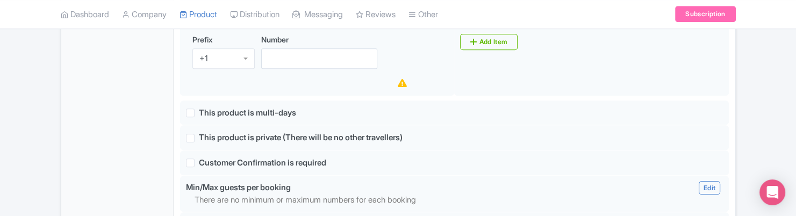
click at [342, 110] on div "false This product is multi-days" at bounding box center [454, 112] width 537 height 12
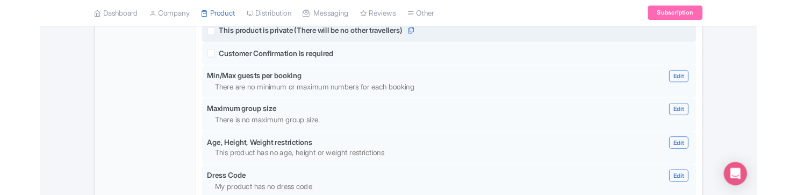
scroll to position [794, 0]
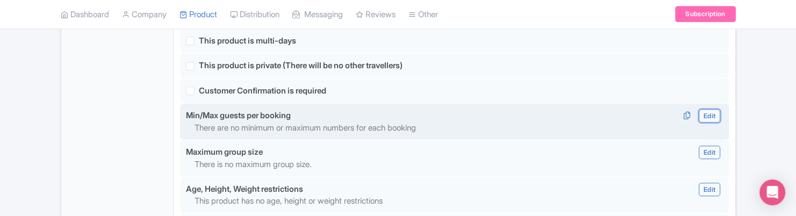
click at [702, 119] on link "Edit" at bounding box center [709, 115] width 21 height 13
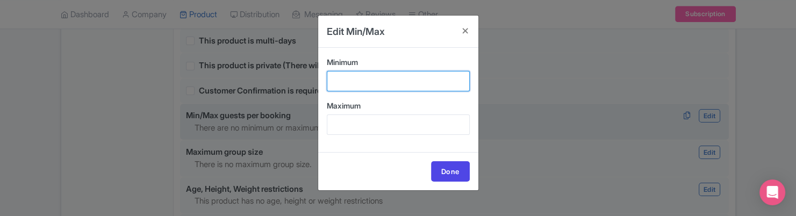
click at [370, 74] on input "Minimum" at bounding box center [398, 81] width 143 height 20
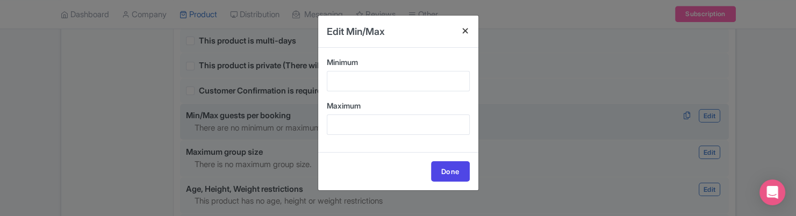
click at [467, 30] on h4 at bounding box center [466, 31] width 26 height 31
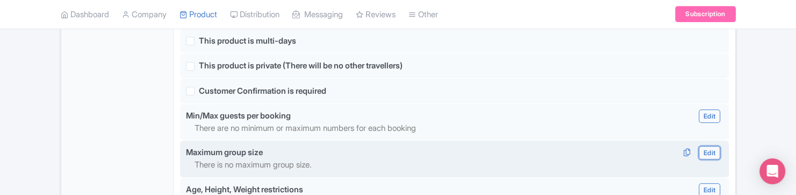
click at [715, 154] on link "Edit" at bounding box center [709, 152] width 21 height 13
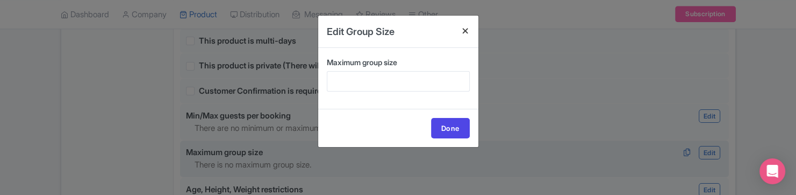
click at [465, 33] on h4 at bounding box center [466, 31] width 26 height 31
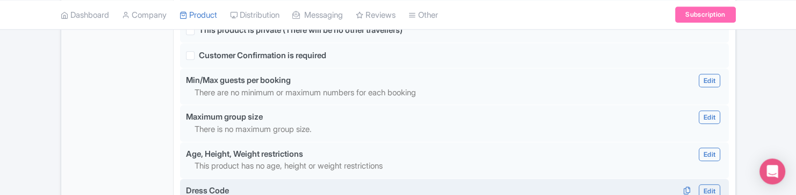
scroll to position [866, 0]
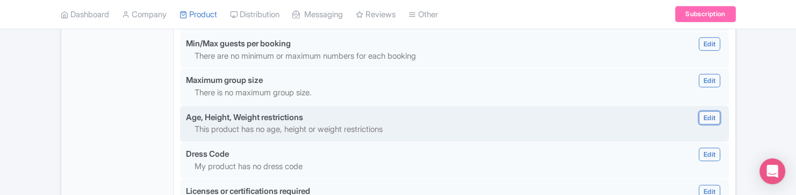
click at [708, 117] on link "Edit" at bounding box center [709, 117] width 21 height 13
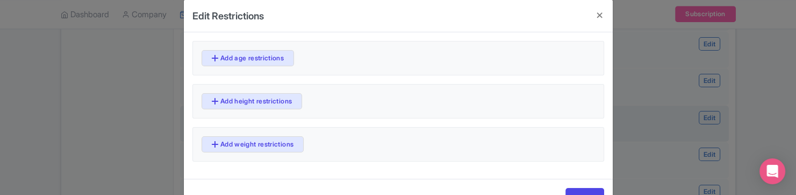
scroll to position [0, 0]
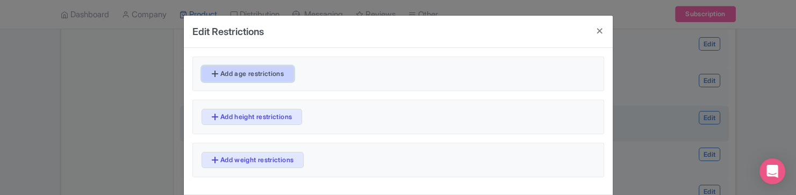
click at [275, 75] on link "Add age restrictions" at bounding box center [248, 74] width 93 height 16
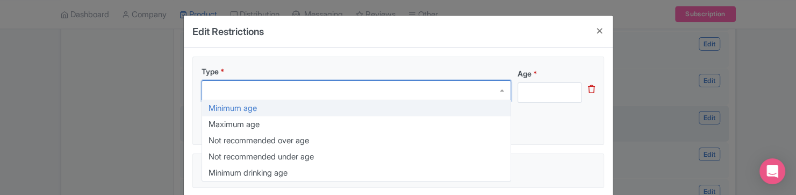
click at [308, 84] on div at bounding box center [357, 90] width 310 height 20
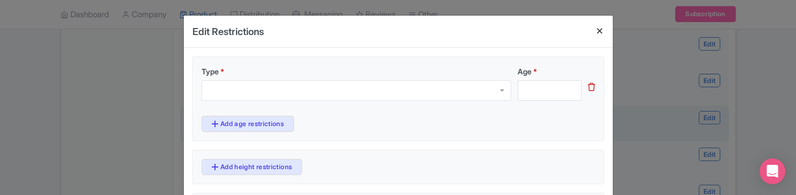
click at [597, 31] on h4 at bounding box center [600, 31] width 26 height 31
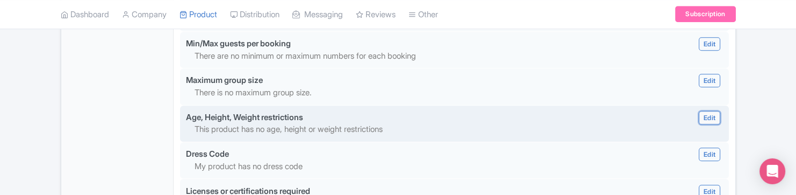
click at [707, 117] on link "Edit" at bounding box center [709, 117] width 21 height 13
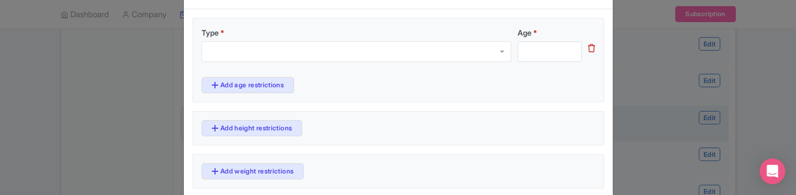
scroll to position [59, 0]
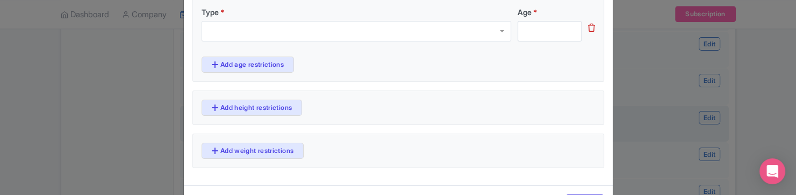
click at [588, 30] on icon at bounding box center [591, 28] width 7 height 8
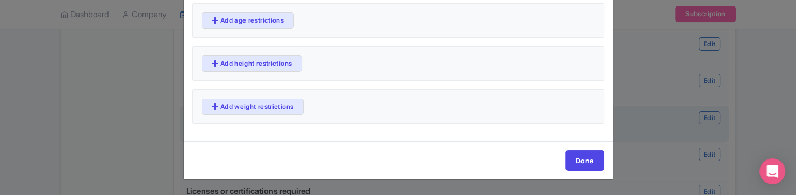
scroll to position [52, 0]
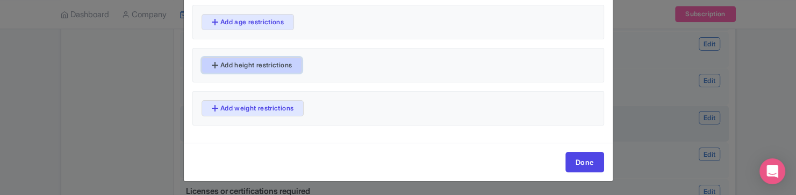
click at [287, 67] on link "Add height restrictions" at bounding box center [252, 65] width 101 height 16
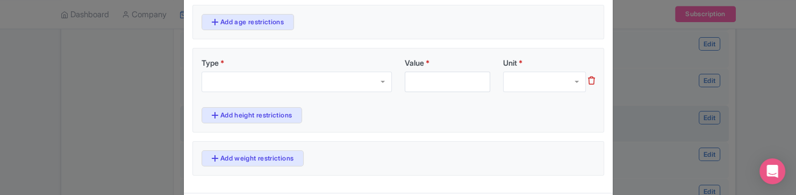
scroll to position [102, 0]
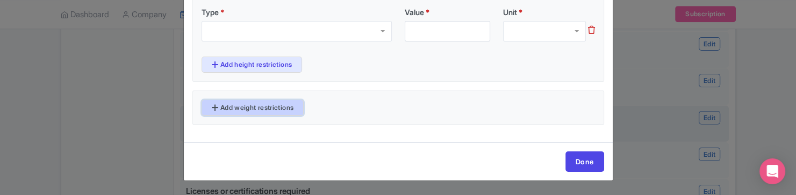
click at [291, 104] on link "Add weight restrictions" at bounding box center [253, 107] width 103 height 16
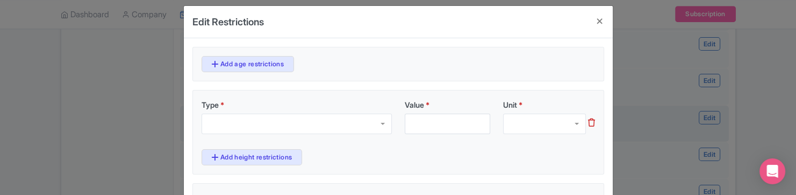
scroll to position [0, 0]
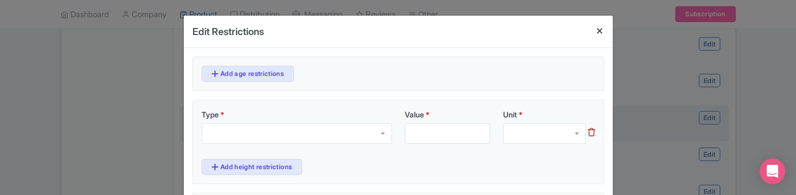
click at [601, 31] on h4 at bounding box center [600, 31] width 26 height 31
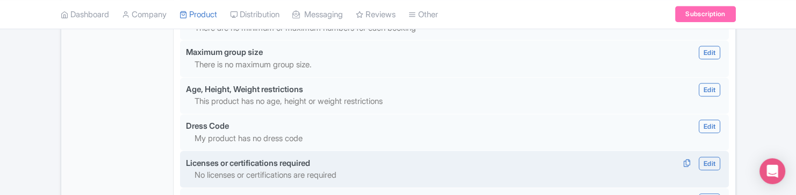
scroll to position [866, 0]
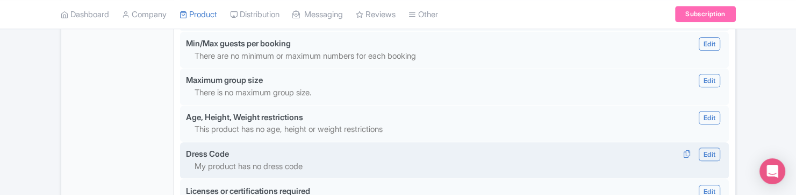
click at [367, 152] on div "Dress Code Edit Edit Dress Code Done Edit Dress Code Done" at bounding box center [455, 154] width 550 height 12
click at [703, 149] on link "Edit" at bounding box center [709, 153] width 21 height 13
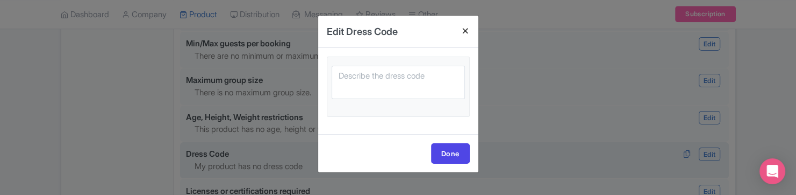
click at [463, 28] on h4 at bounding box center [466, 31] width 26 height 31
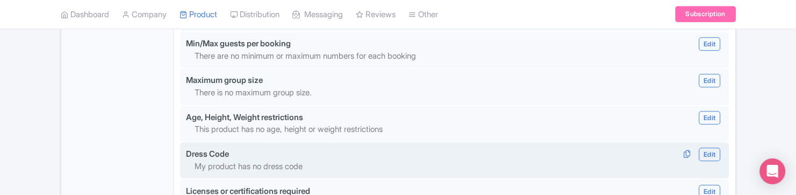
click at [205, 156] on div "Dress Code" at bounding box center [207, 154] width 43 height 12
click at [710, 152] on link "Edit" at bounding box center [709, 153] width 21 height 13
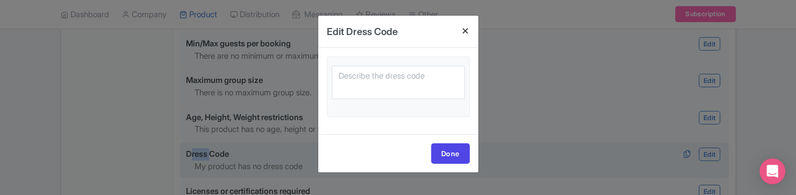
click at [469, 28] on h4 at bounding box center [466, 31] width 26 height 31
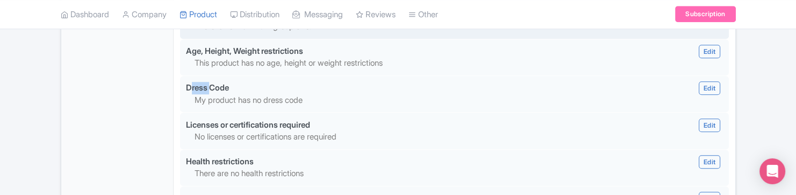
scroll to position [939, 0]
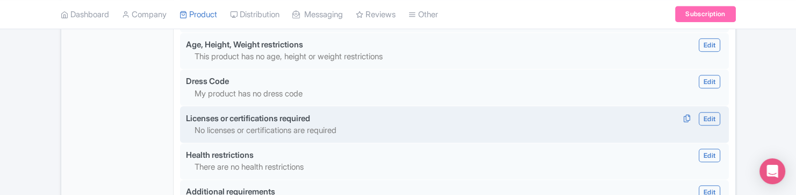
click at [310, 117] on div "Licenses or certifications required" at bounding box center [248, 118] width 124 height 12
click at [705, 117] on link "Edit" at bounding box center [709, 118] width 21 height 13
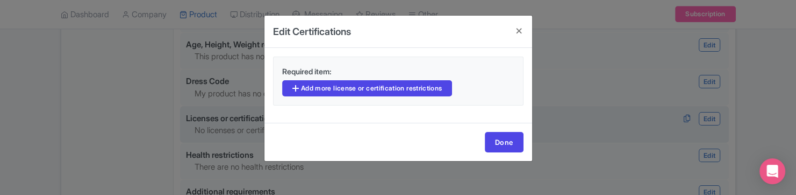
click at [380, 98] on div "Required item: Add more license or certification restrictions" at bounding box center [398, 80] width 250 height 49
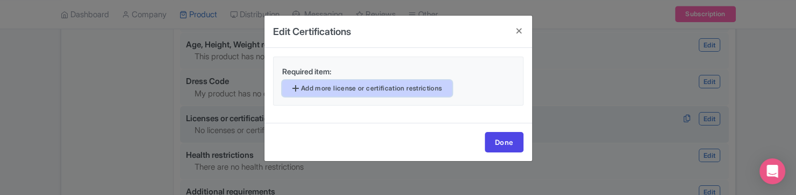
click at [349, 89] on link "Add more license or certification restrictions" at bounding box center [367, 88] width 170 height 16
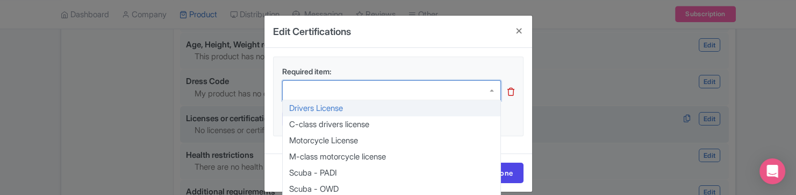
click at [481, 91] on div at bounding box center [391, 90] width 219 height 20
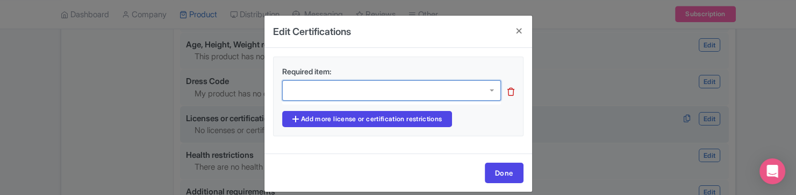
click at [481, 91] on div at bounding box center [391, 90] width 219 height 20
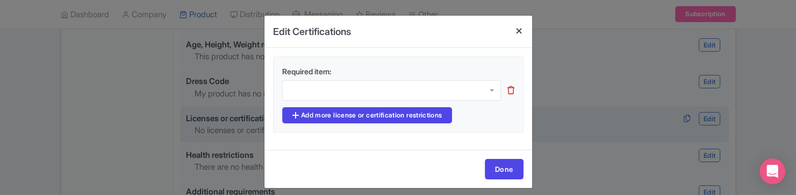
click at [518, 33] on h4 at bounding box center [519, 31] width 26 height 31
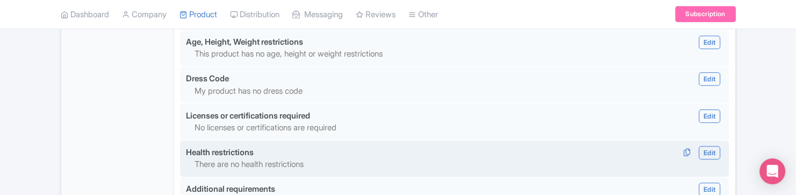
scroll to position [1011, 0]
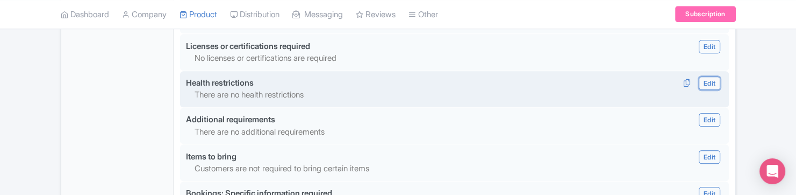
click at [705, 82] on link "Edit" at bounding box center [709, 82] width 21 height 13
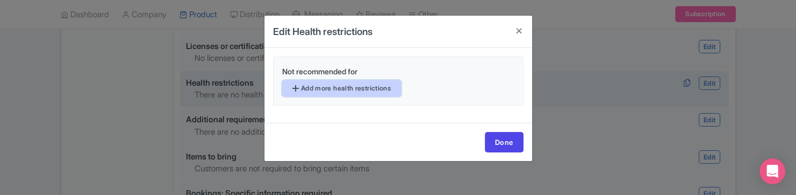
click at [345, 82] on link "Add more health restrictions" at bounding box center [341, 88] width 119 height 16
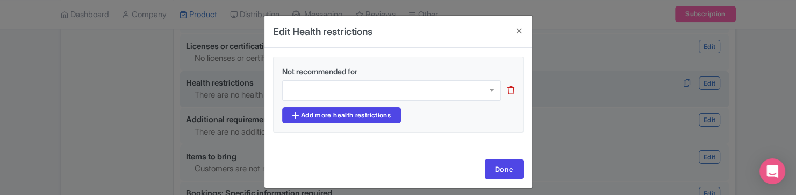
click at [350, 95] on div at bounding box center [391, 90] width 219 height 20
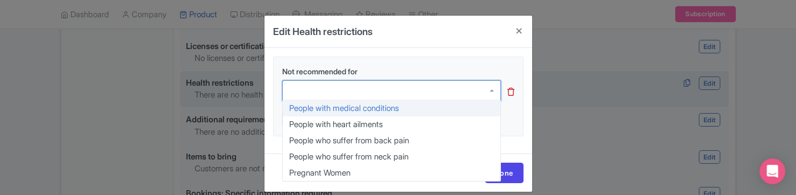
click at [354, 91] on div at bounding box center [391, 90] width 219 height 20
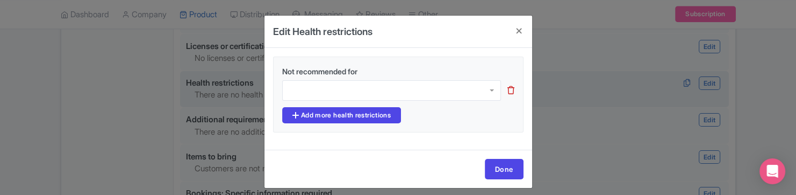
click at [392, 102] on div "People with medical conditions People with heart ailments People who suffer fro…" at bounding box center [398, 93] width 245 height 27
click at [520, 32] on h4 at bounding box center [519, 31] width 26 height 31
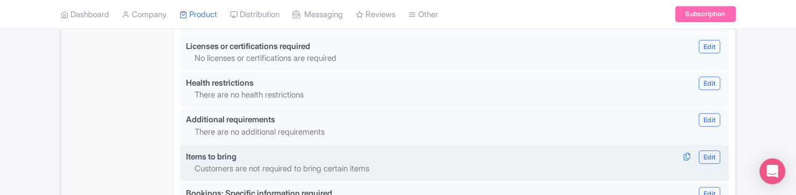
click at [335, 162] on div "Items to bring Edit Edit Item to brings Required item: Add more requirements Do…" at bounding box center [455, 156] width 550 height 12
click at [713, 154] on link "Edit" at bounding box center [709, 156] width 21 height 13
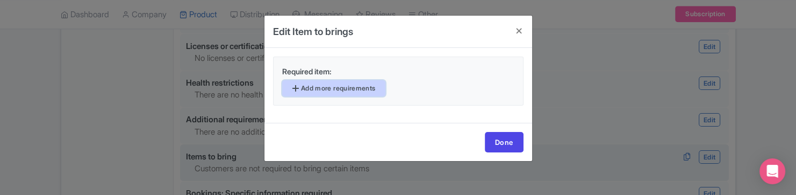
click at [375, 87] on link "Add more requirements" at bounding box center [334, 88] width 104 height 16
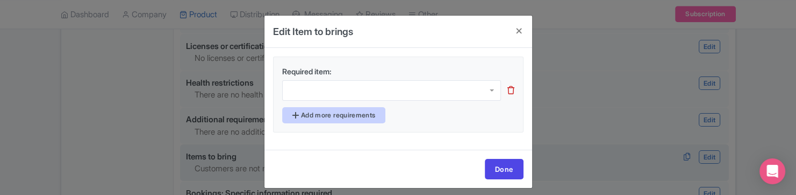
click at [371, 102] on div at bounding box center [398, 93] width 245 height 27
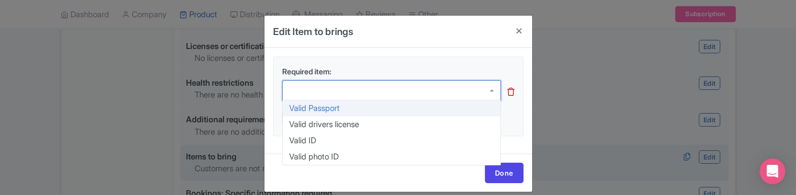
click at [491, 85] on div at bounding box center [391, 90] width 219 height 20
click at [520, 129] on div "Required item: Valid Passport Valid drivers license Valid ID Valid photo ID Add…" at bounding box center [398, 96] width 250 height 80
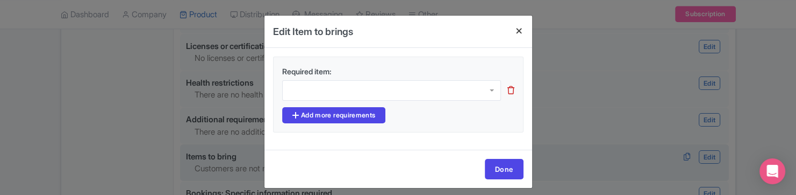
click at [518, 30] on h4 at bounding box center [519, 31] width 26 height 31
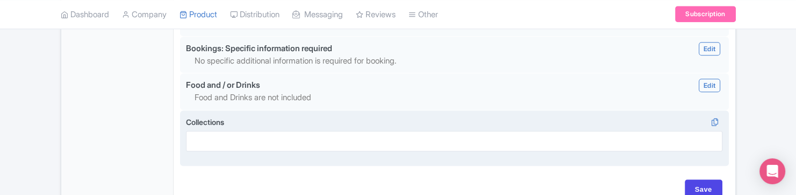
scroll to position [1084, 0]
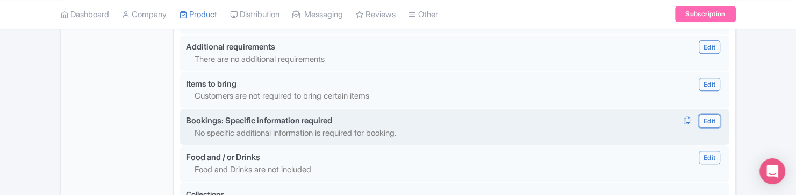
click at [714, 120] on link "Edit" at bounding box center [709, 120] width 21 height 13
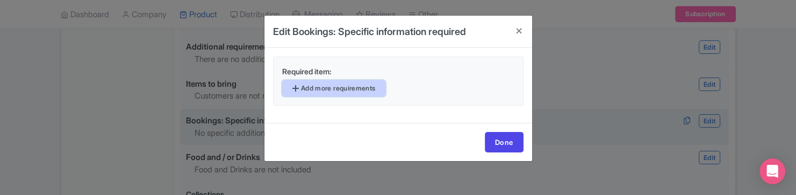
click at [366, 89] on link "Add more requirements" at bounding box center [334, 88] width 104 height 16
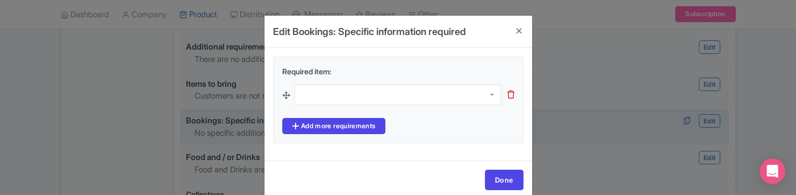
click at [424, 91] on div at bounding box center [398, 94] width 206 height 20
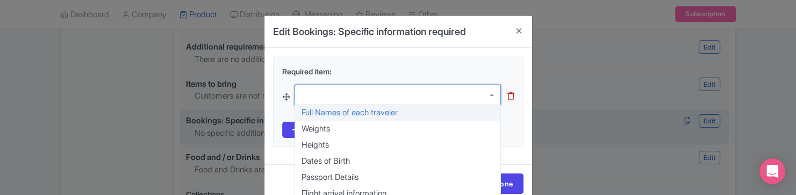
click at [424, 91] on div at bounding box center [398, 94] width 206 height 20
click at [524, 101] on div "Required item: Full Names of each traveler Weights Heights Dates of Birth Passp…" at bounding box center [398, 106] width 268 height 116
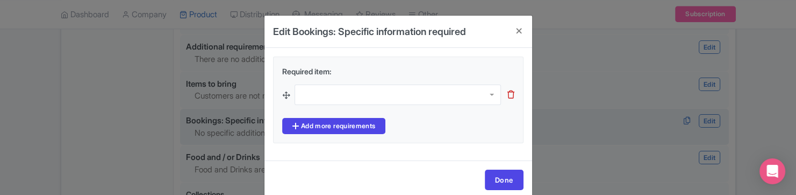
click at [461, 92] on div at bounding box center [398, 94] width 206 height 20
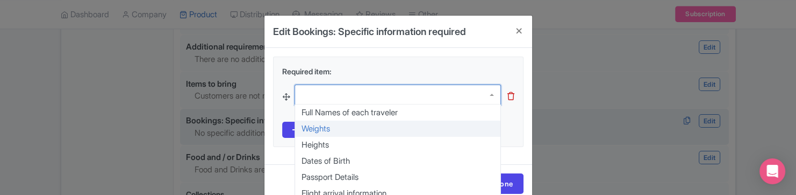
click at [381, 130] on div "Required item: Full Names of each traveler Weights Heights Dates of Birth Passp…" at bounding box center [398, 101] width 250 height 90
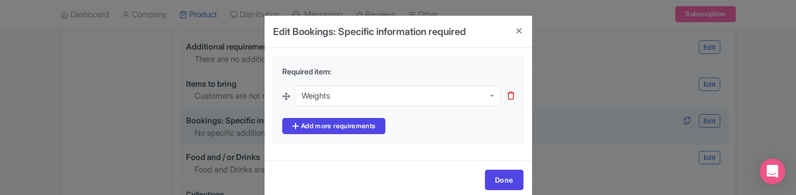
click at [283, 95] on icon at bounding box center [286, 96] width 8 height 8
click at [369, 94] on div "Weights" at bounding box center [398, 94] width 206 height 20
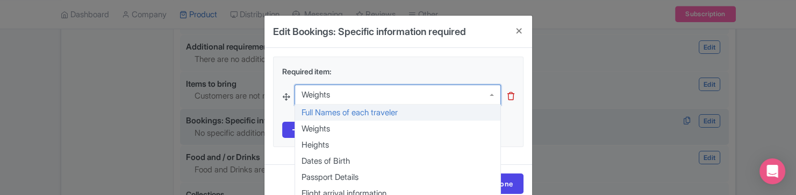
click at [353, 113] on div "Weights Weights Full Names of each traveler Weights Heights Dates of Birth Pass…" at bounding box center [398, 100] width 245 height 41
click at [370, 94] on div "Full Names of each traveler" at bounding box center [350, 95] width 96 height 10
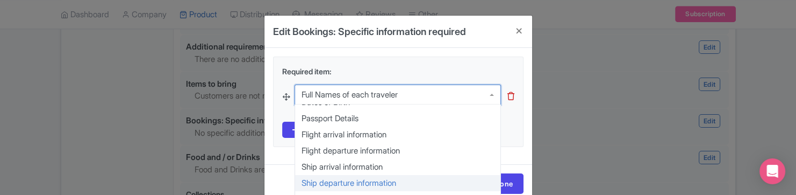
scroll to position [86, 0]
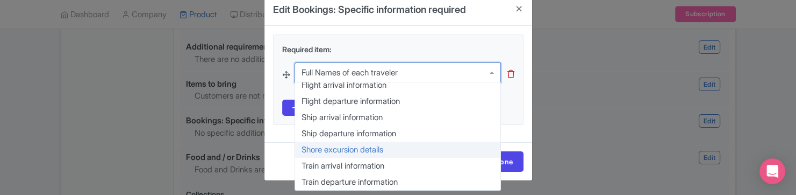
click at [392, 150] on div "Edit Bookings: Specific information required Required item: Full Names of each …" at bounding box center [398, 87] width 269 height 188
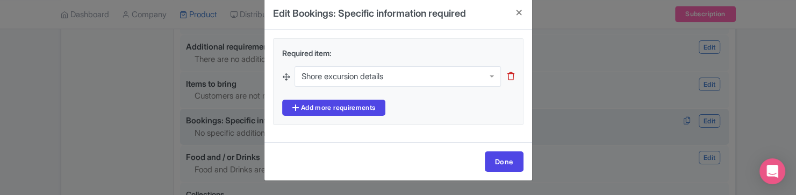
click at [510, 78] on icon at bounding box center [510, 76] width 7 height 8
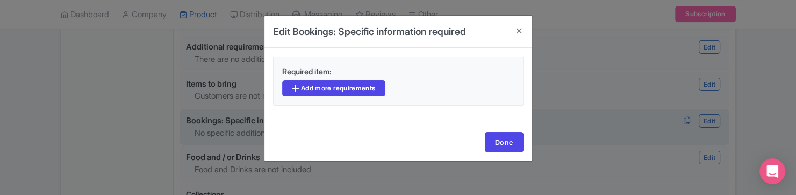
scroll to position [0, 0]
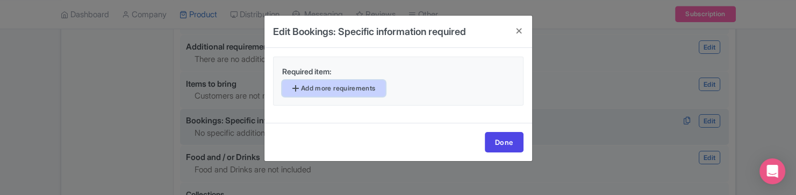
click at [372, 92] on link "Add more requirements" at bounding box center [334, 88] width 104 height 16
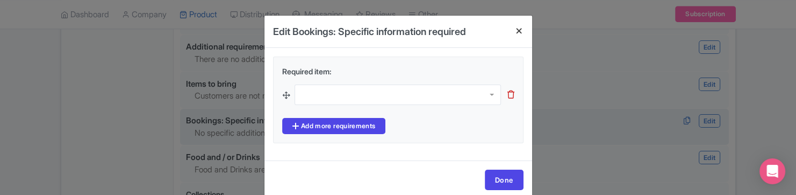
click at [516, 34] on h4 at bounding box center [519, 31] width 26 height 31
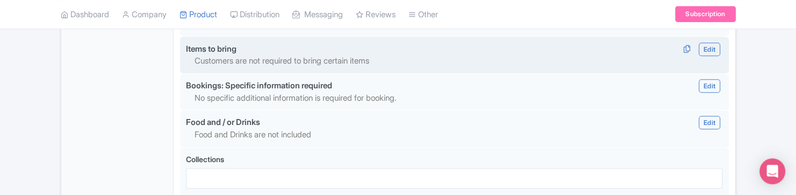
scroll to position [1084, 0]
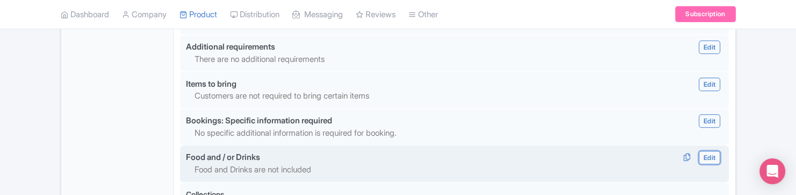
click at [714, 156] on link "Edit" at bounding box center [709, 156] width 21 height 13
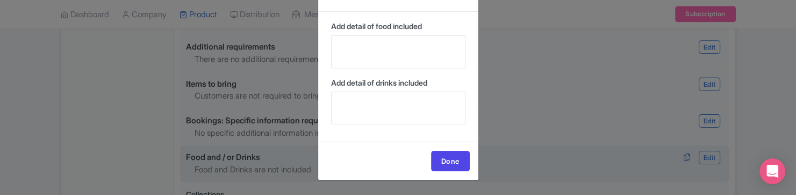
scroll to position [0, 0]
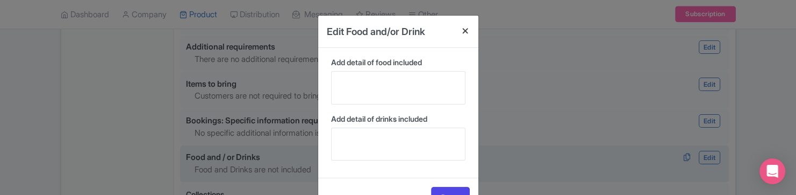
click at [464, 32] on h4 at bounding box center [466, 31] width 26 height 31
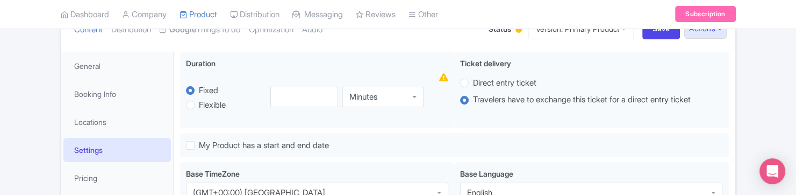
scroll to position [133, 0]
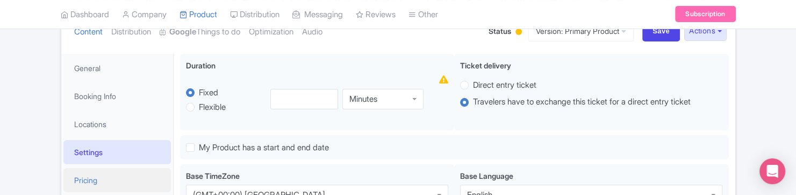
click at [126, 173] on link "Pricing" at bounding box center [116, 180] width 107 height 24
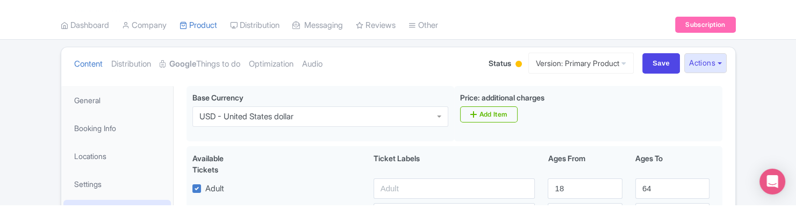
scroll to position [144, 0]
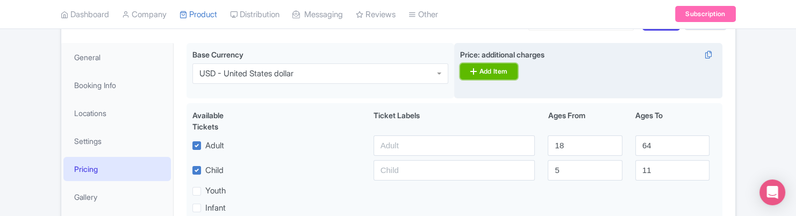
click at [501, 66] on link "Add Item" at bounding box center [489, 71] width 58 height 16
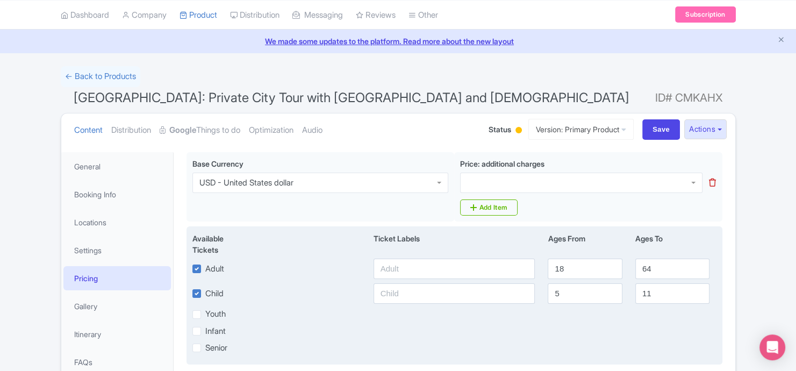
scroll to position [31, 0]
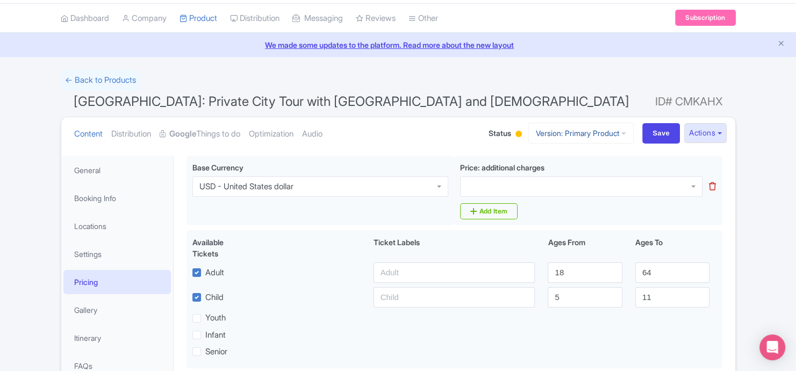
click at [577, 135] on link "Version: Primary Product" at bounding box center [580, 133] width 105 height 21
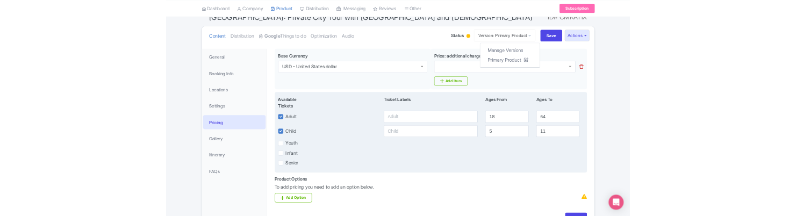
scroll to position [103, 0]
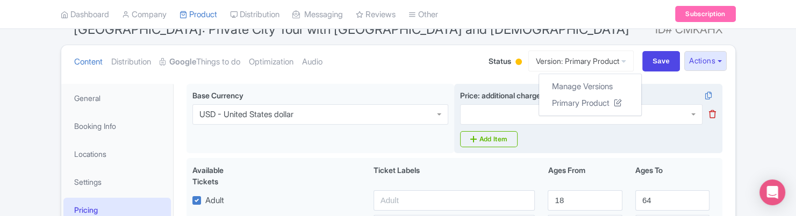
click at [565, 145] on div "Price: additional charges i Add Item" at bounding box center [588, 119] width 268 height 70
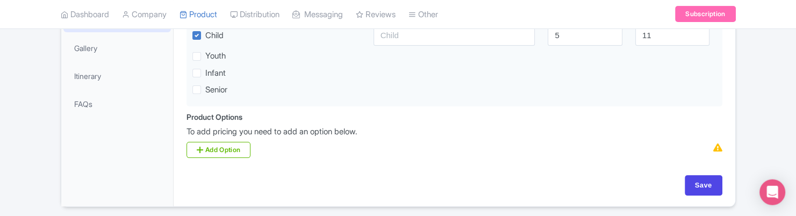
scroll to position [330, 0]
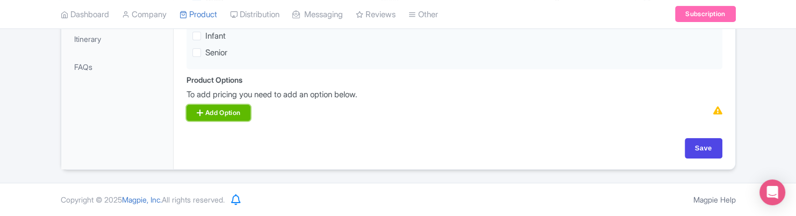
click at [233, 114] on link "Add Option" at bounding box center [219, 113] width 64 height 16
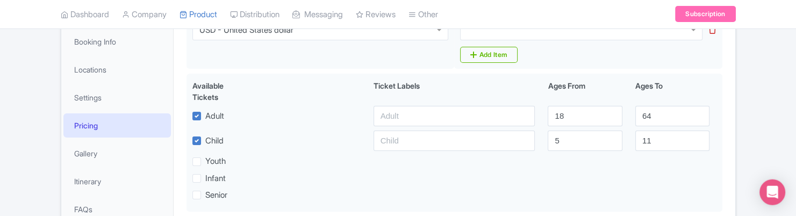
scroll to position [185, 0]
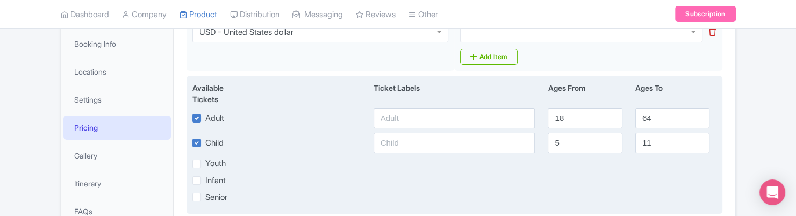
click at [375, 166] on div "Youth" at bounding box center [454, 163] width 537 height 12
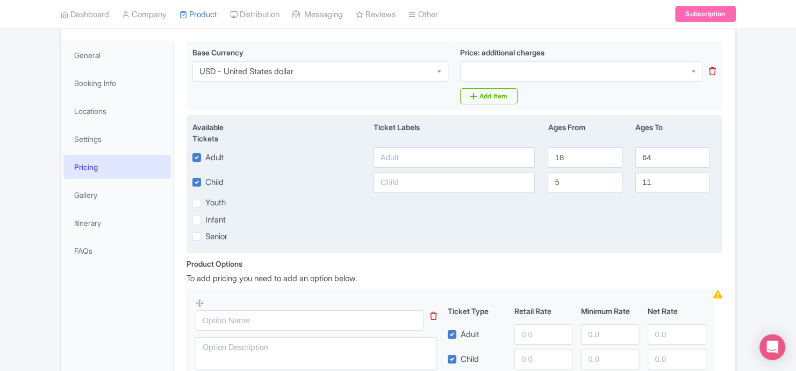
scroll to position [143, 0]
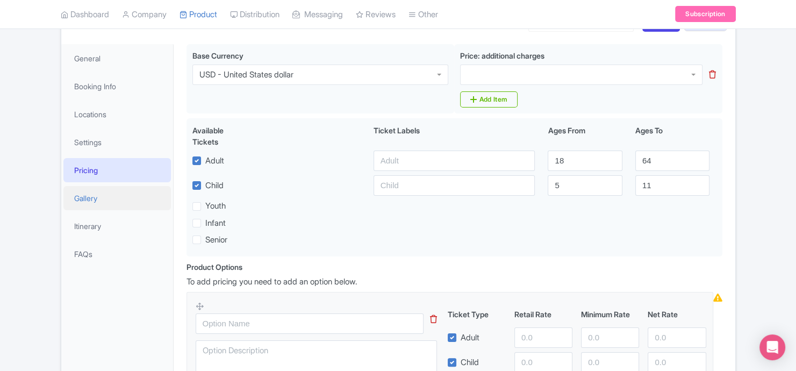
click at [128, 201] on link "Gallery" at bounding box center [116, 198] width 107 height 24
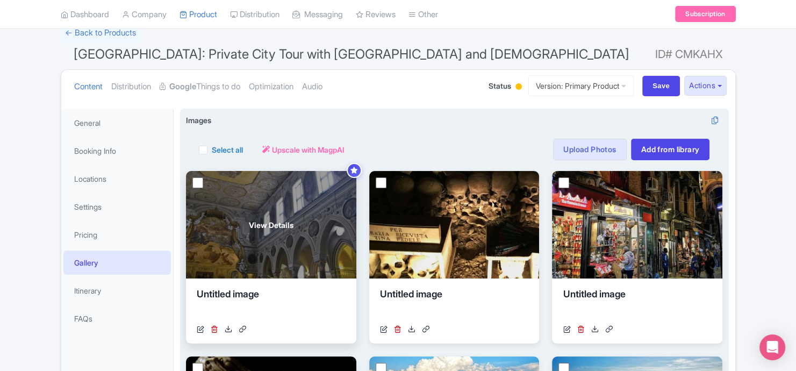
scroll to position [118, 0]
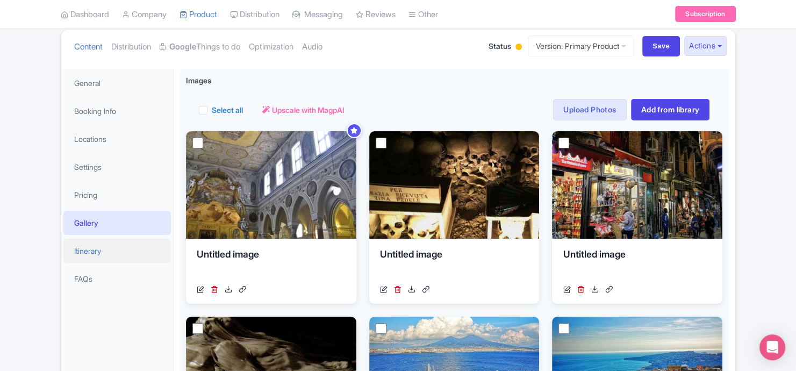
click at [107, 245] on link "Itinerary" at bounding box center [116, 251] width 107 height 24
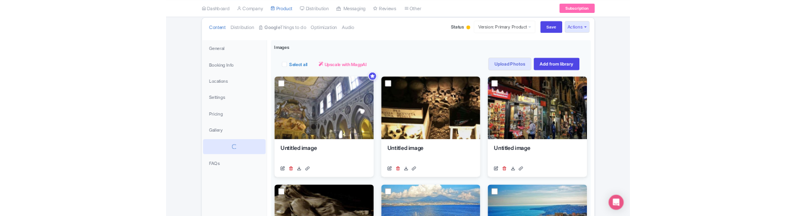
scroll to position [99, 0]
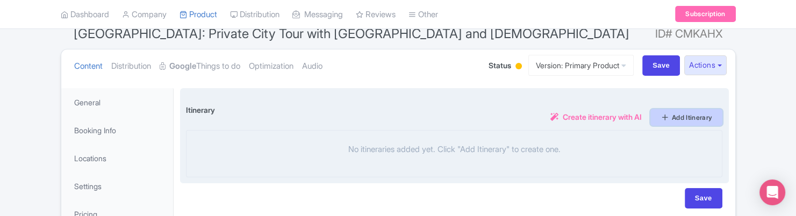
click at [653, 116] on link "Add Itinerary" at bounding box center [686, 117] width 72 height 17
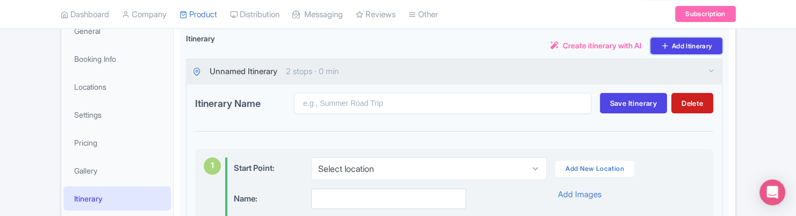
scroll to position [217, 0]
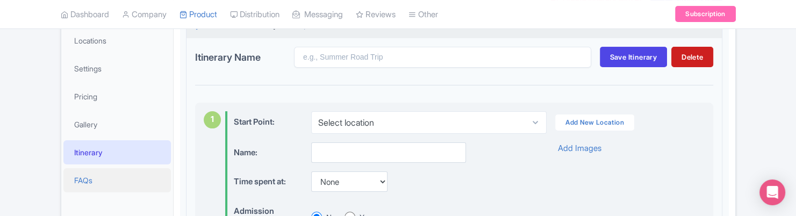
click at [124, 178] on link "FAQs" at bounding box center [116, 180] width 107 height 24
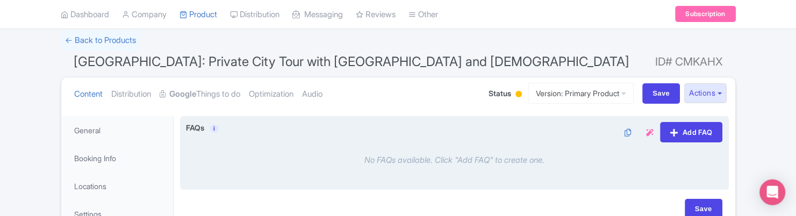
scroll to position [72, 0]
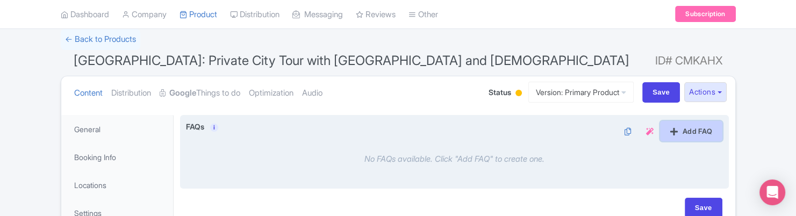
click at [679, 126] on link "Add FAQ" at bounding box center [691, 131] width 62 height 20
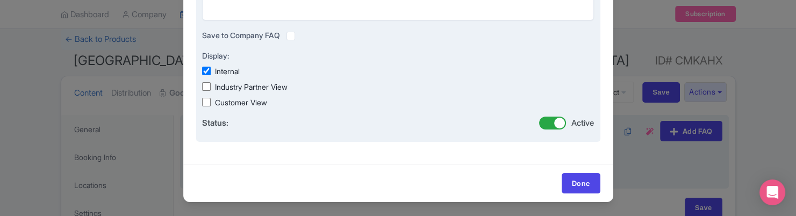
scroll to position [0, 0]
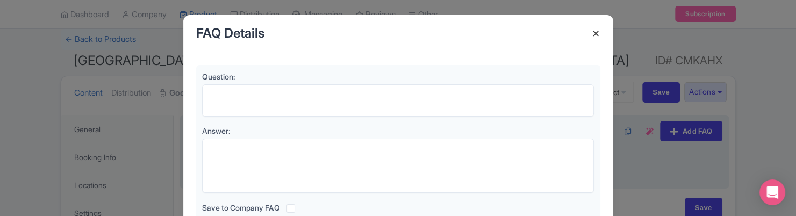
click at [597, 32] on h4 at bounding box center [596, 33] width 26 height 31
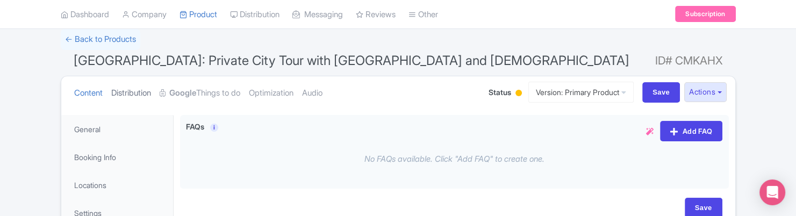
click at [141, 100] on link "Distribution" at bounding box center [131, 93] width 40 height 34
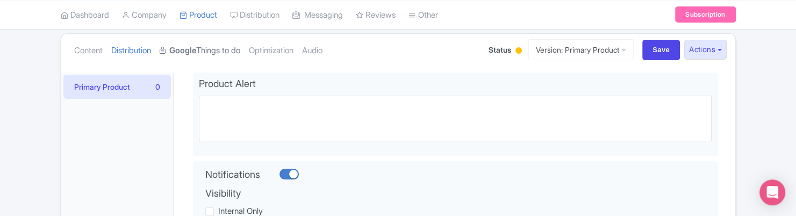
scroll to position [72, 0]
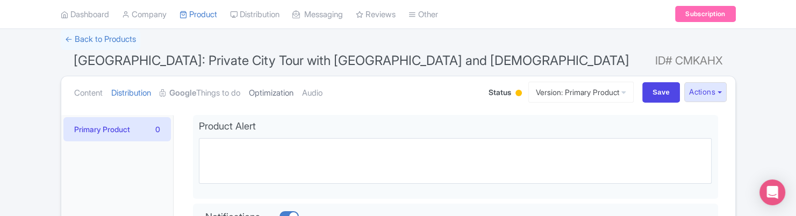
click at [284, 90] on link "Optimization" at bounding box center [271, 93] width 45 height 34
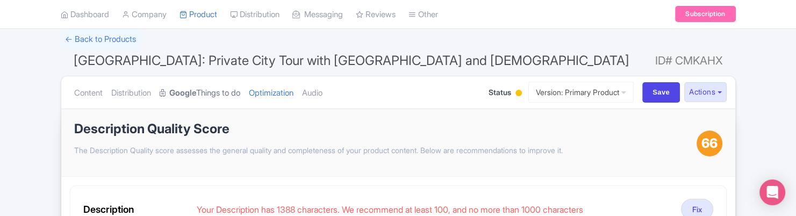
click at [230, 87] on link "Google Things to do" at bounding box center [200, 93] width 81 height 34
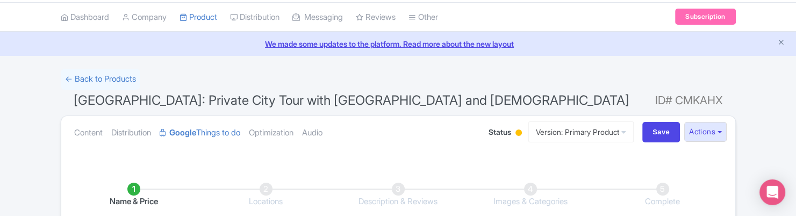
scroll to position [0, 0]
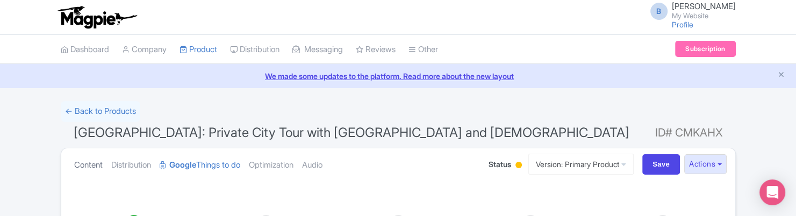
click at [99, 165] on link "Content" at bounding box center [88, 165] width 28 height 34
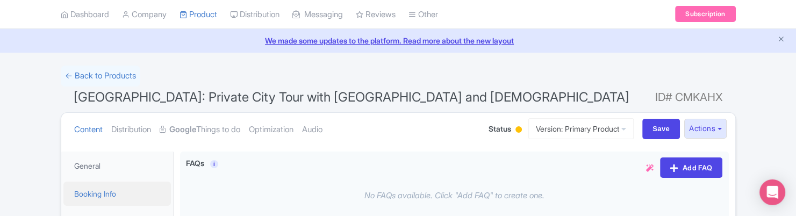
scroll to position [72, 0]
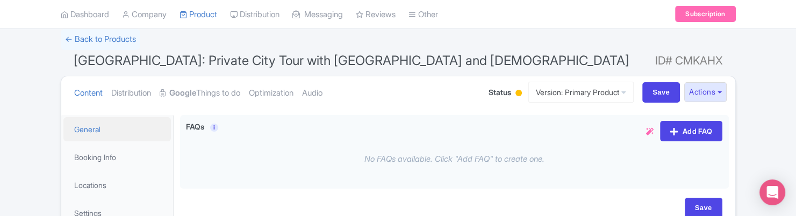
click at [99, 126] on link "General" at bounding box center [116, 129] width 107 height 24
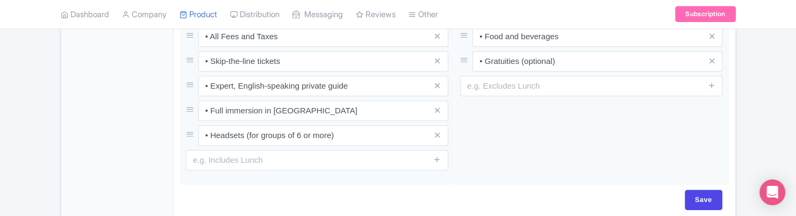
scroll to position [880, 0]
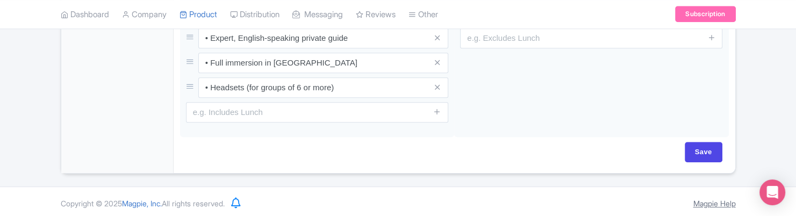
click at [702, 199] on link "Magpie Help" at bounding box center [714, 203] width 42 height 9
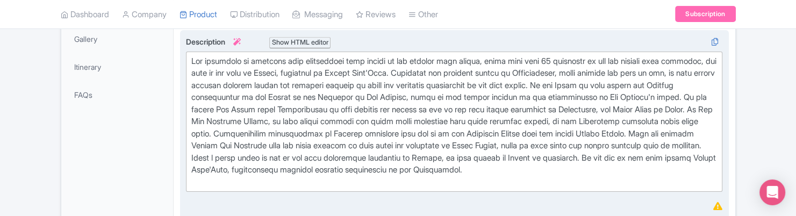
scroll to position [85, 0]
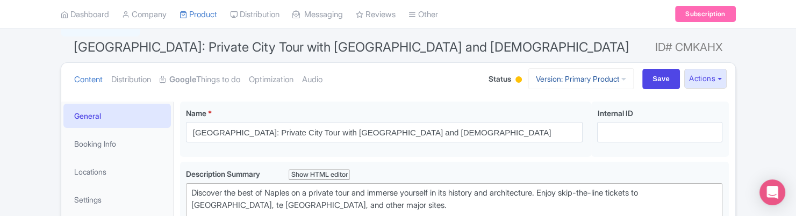
click at [575, 77] on link "Version: Primary Product" at bounding box center [580, 78] width 105 height 21
click at [694, 76] on button "Actions" at bounding box center [705, 79] width 42 height 20
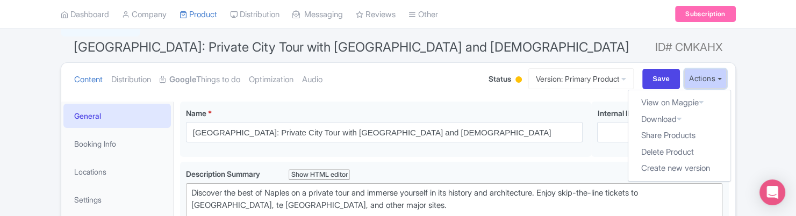
click at [694, 76] on button "Actions" at bounding box center [705, 79] width 42 height 20
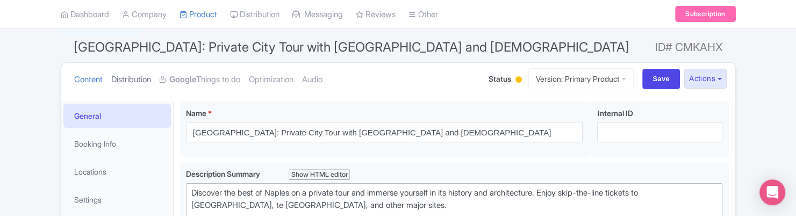
click at [139, 83] on link "Distribution" at bounding box center [131, 80] width 40 height 34
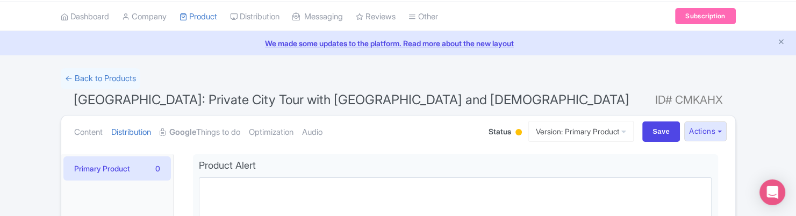
scroll to position [72, 0]
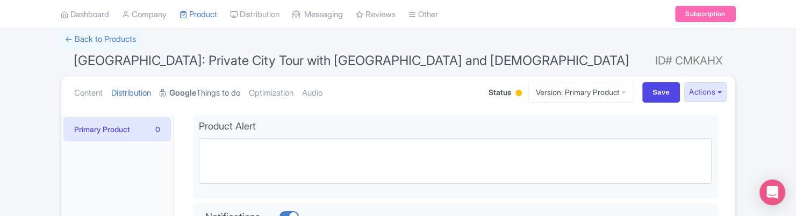
click at [219, 96] on link "Google Things to do" at bounding box center [200, 93] width 81 height 34
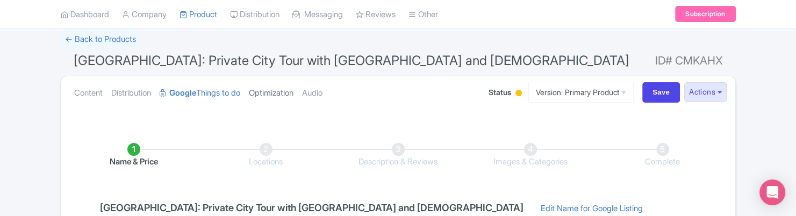
click at [293, 99] on link "Optimization" at bounding box center [271, 93] width 45 height 34
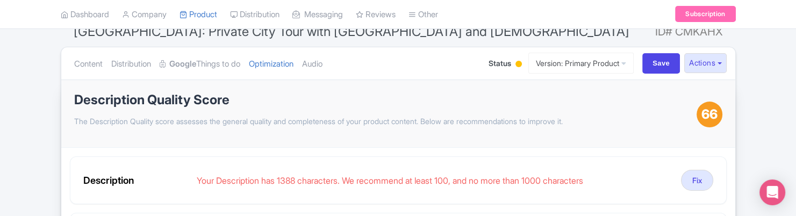
scroll to position [245, 0]
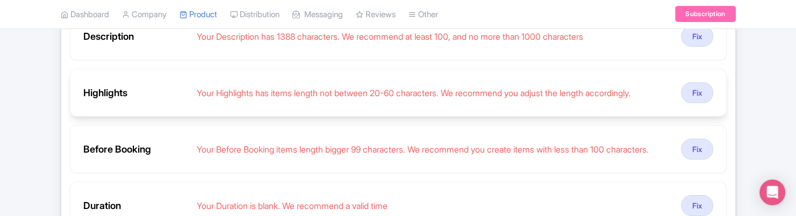
click at [306, 104] on div "Highlights Your Highlights has items length not between 20-60 characters. We re…" at bounding box center [398, 93] width 657 height 48
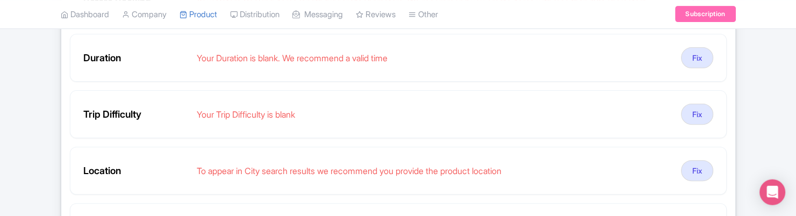
scroll to position [390, 0]
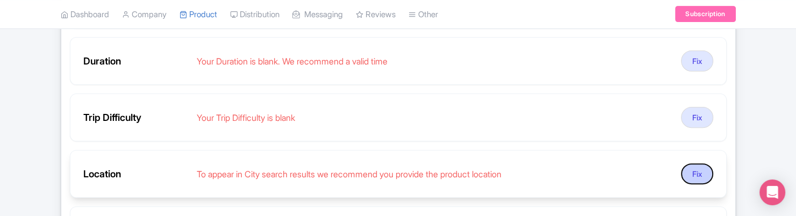
click at [701, 177] on button "Fix" at bounding box center [697, 173] width 32 height 21
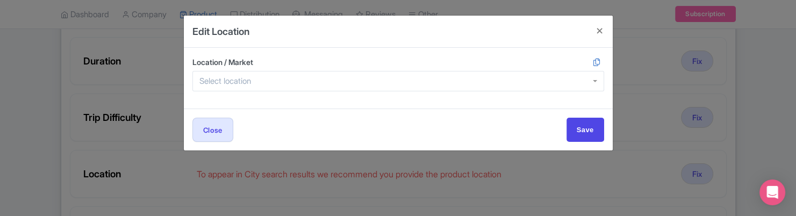
click at [469, 91] on div "Location / Market" at bounding box center [398, 78] width 429 height 61
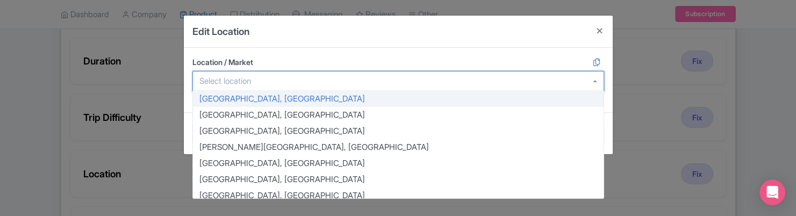
click at [467, 82] on div at bounding box center [398, 81] width 412 height 20
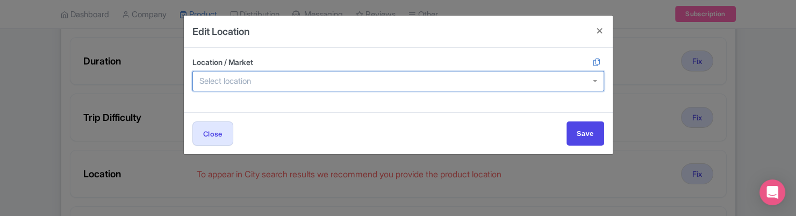
click at [467, 82] on div at bounding box center [398, 81] width 412 height 20
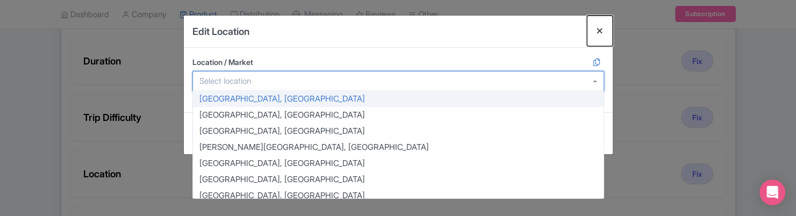
click at [594, 29] on button "Close" at bounding box center [600, 31] width 26 height 31
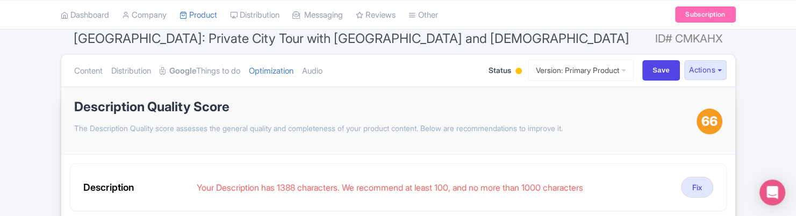
scroll to position [28, 0]
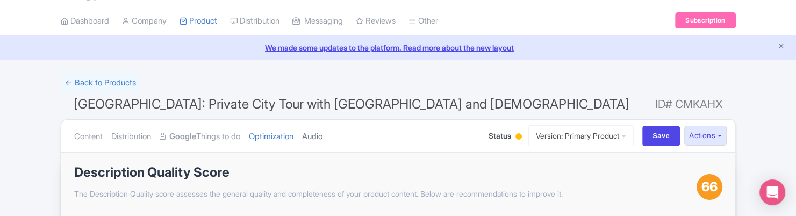
click at [322, 132] on link "Audio" at bounding box center [312, 137] width 20 height 34
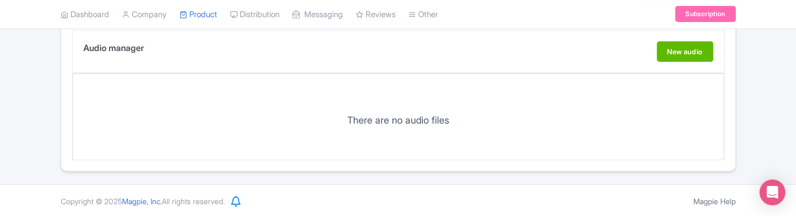
scroll to position [0, 0]
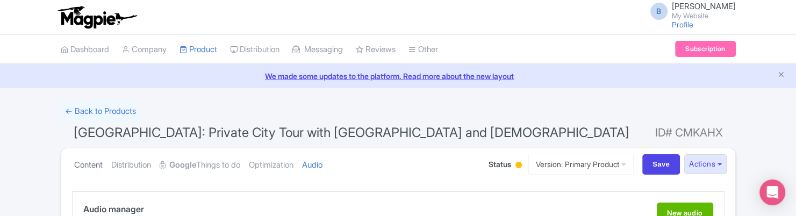
click at [90, 167] on link "Content" at bounding box center [88, 165] width 28 height 34
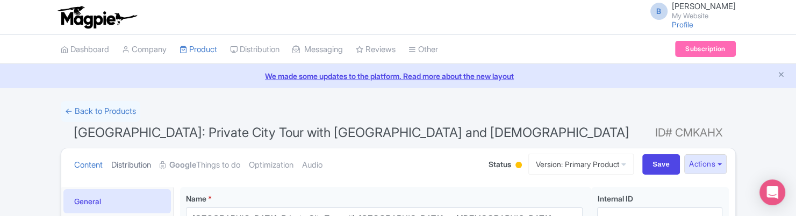
click at [133, 168] on link "Distribution" at bounding box center [131, 165] width 40 height 34
click at [92, 164] on link "Content" at bounding box center [88, 165] width 28 height 34
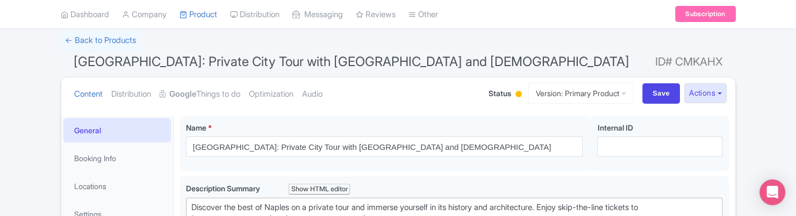
scroll to position [72, 0]
click at [148, 153] on link "Booking Info" at bounding box center [116, 157] width 107 height 24
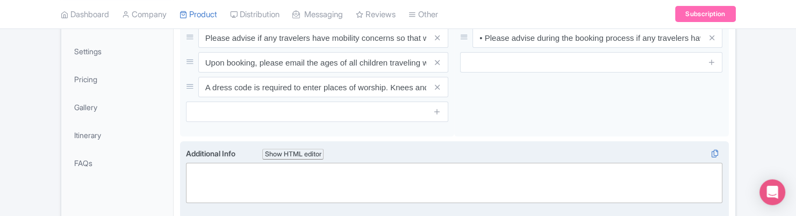
scroll to position [289, 0]
